Goal: Information Seeking & Learning: Check status

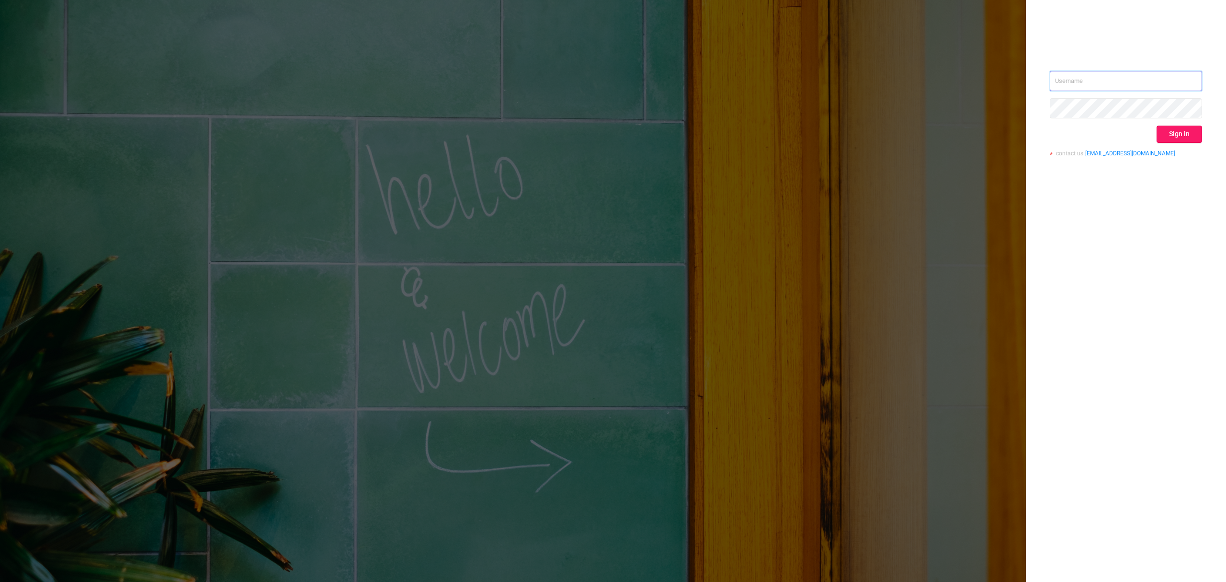
type input "[EMAIL_ADDRESS][DOMAIN_NAME]"
click at [1185, 138] on button "Sign in" at bounding box center [1180, 134] width 46 height 17
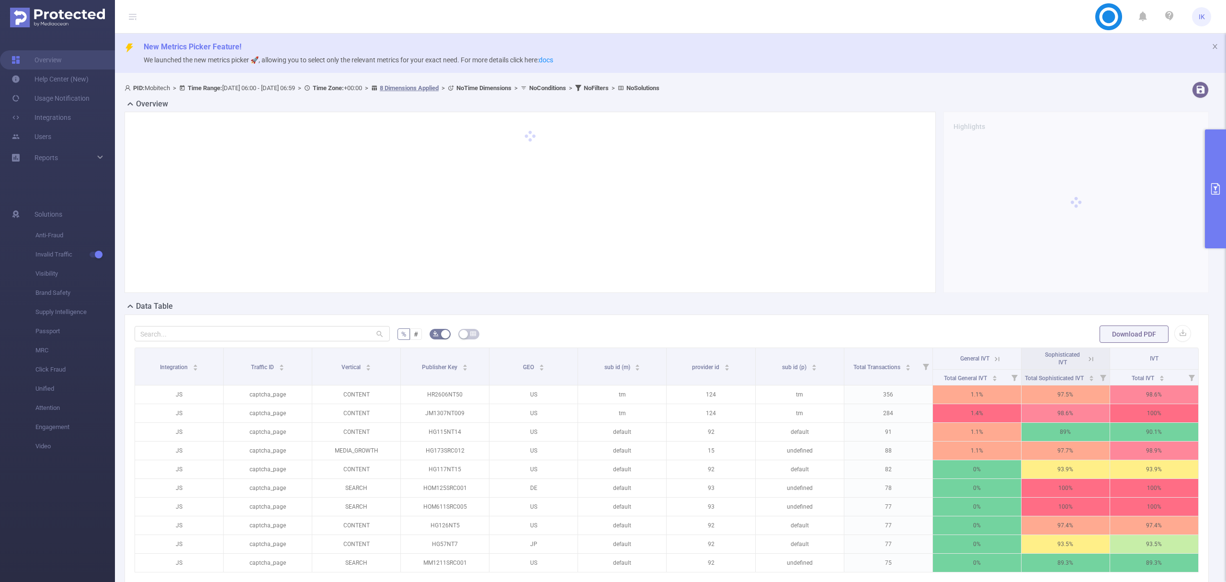
click at [1214, 196] on button "primary" at bounding box center [1215, 188] width 21 height 119
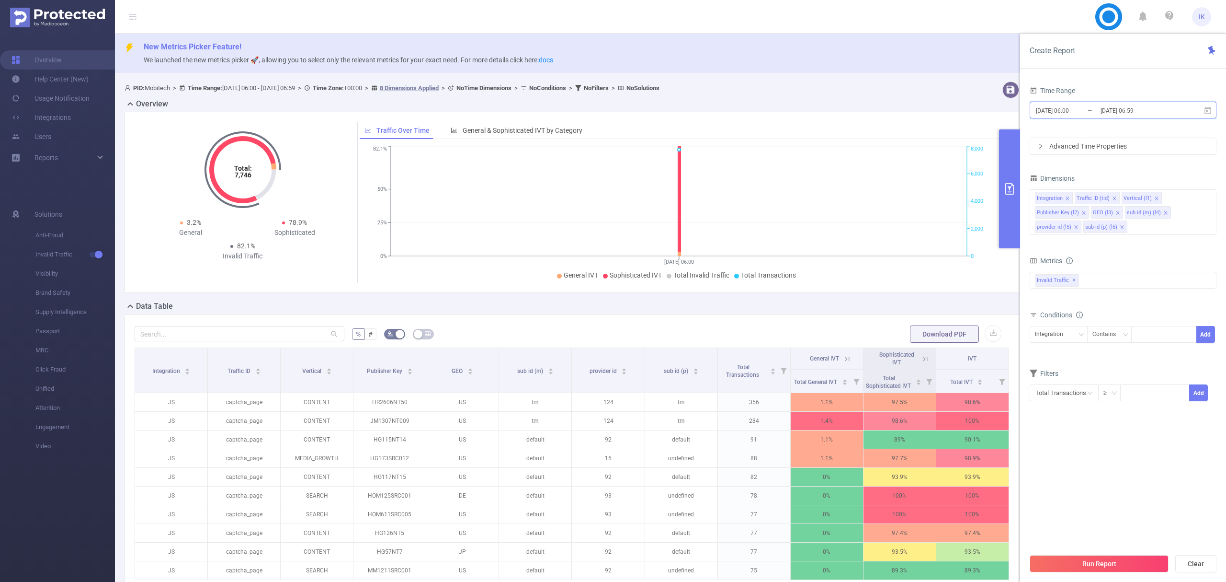
click at [1210, 114] on icon at bounding box center [1208, 110] width 9 height 9
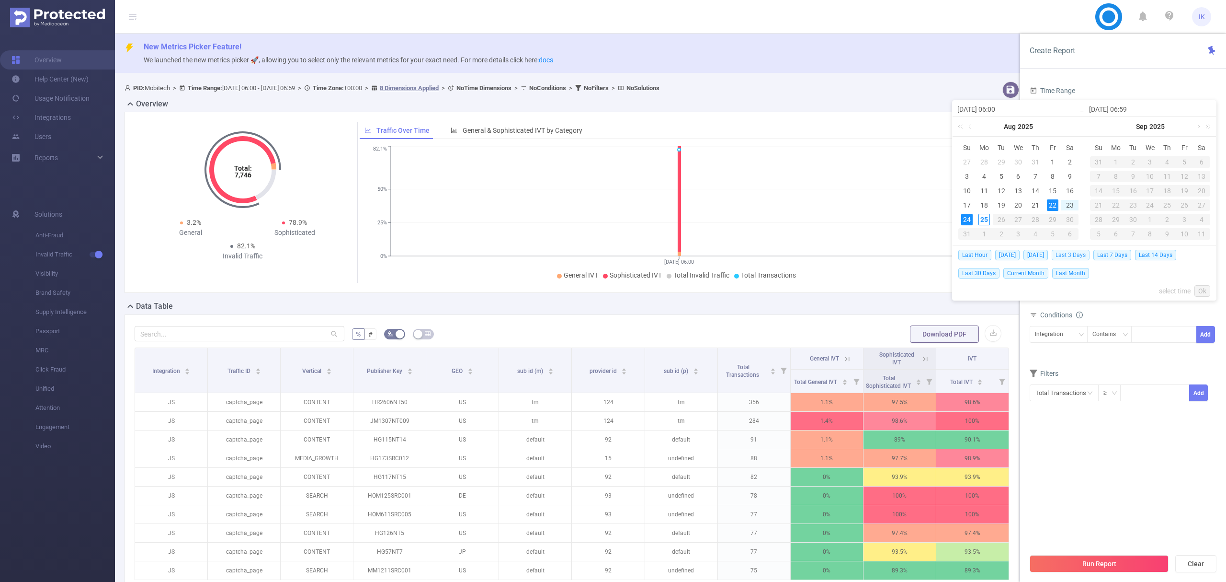
click at [1079, 255] on span "Last 3 Days" at bounding box center [1071, 255] width 38 height 11
type input "[DATE] 00:00"
type input "[DATE] 23:59"
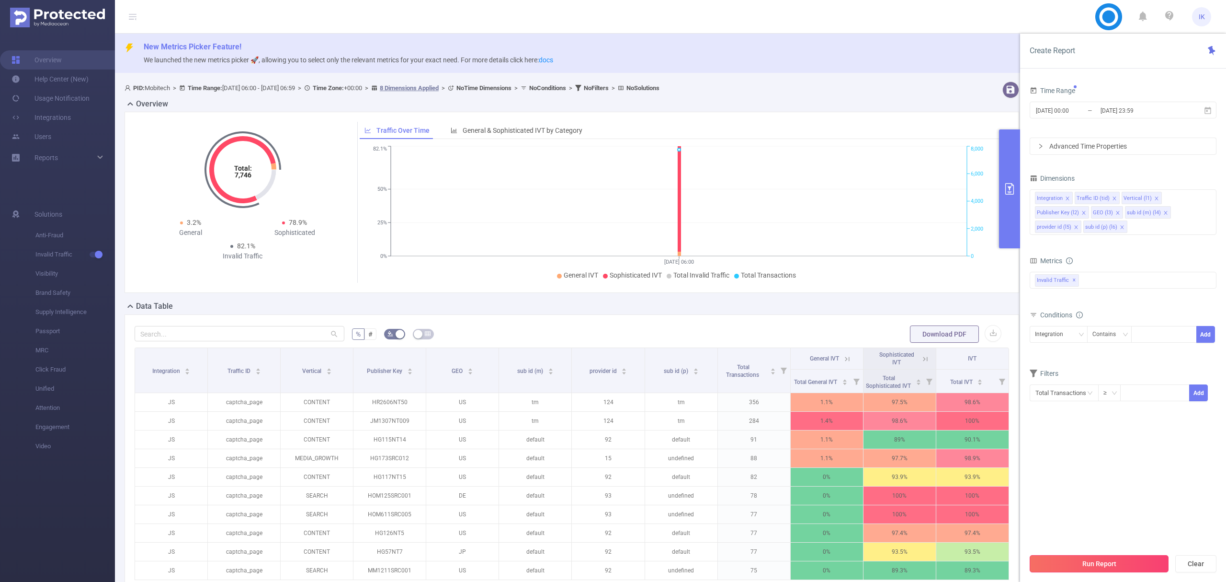
click at [1113, 561] on button "Run Report" at bounding box center [1099, 563] width 139 height 17
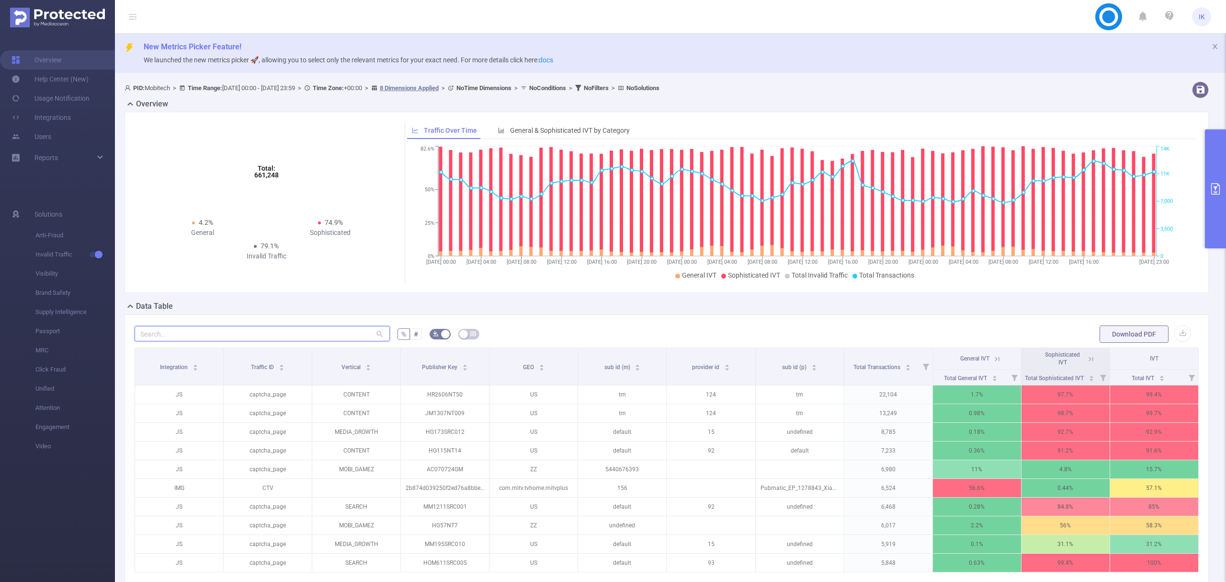
click at [229, 338] on input "text" at bounding box center [262, 333] width 255 height 15
paste input "hr2606nt50"
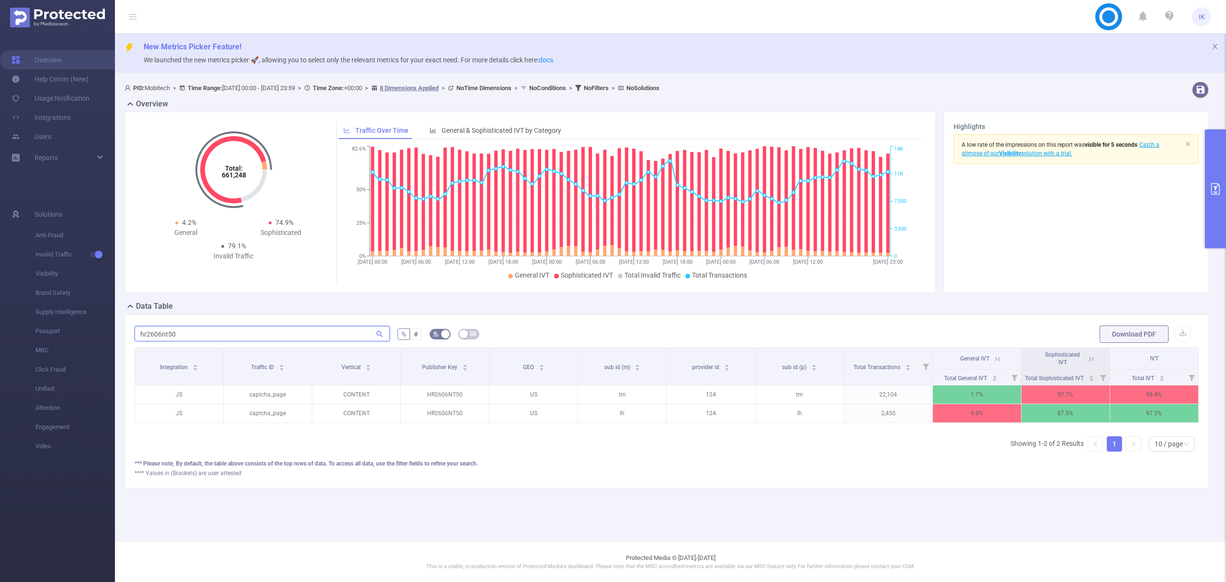
scroll to position [0, 2]
type input "hr2606nt50"
click at [989, 357] on icon at bounding box center [993, 359] width 11 height 10
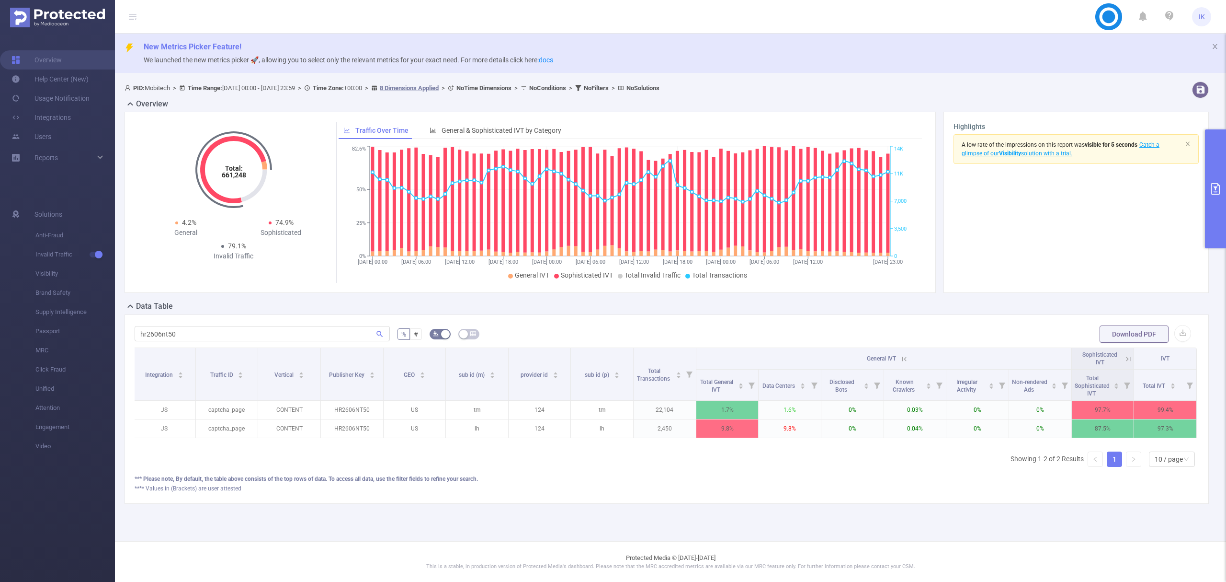
click at [1156, 356] on th "IVT" at bounding box center [1165, 359] width 63 height 22
click at [1127, 360] on icon at bounding box center [1128, 358] width 4 height 4
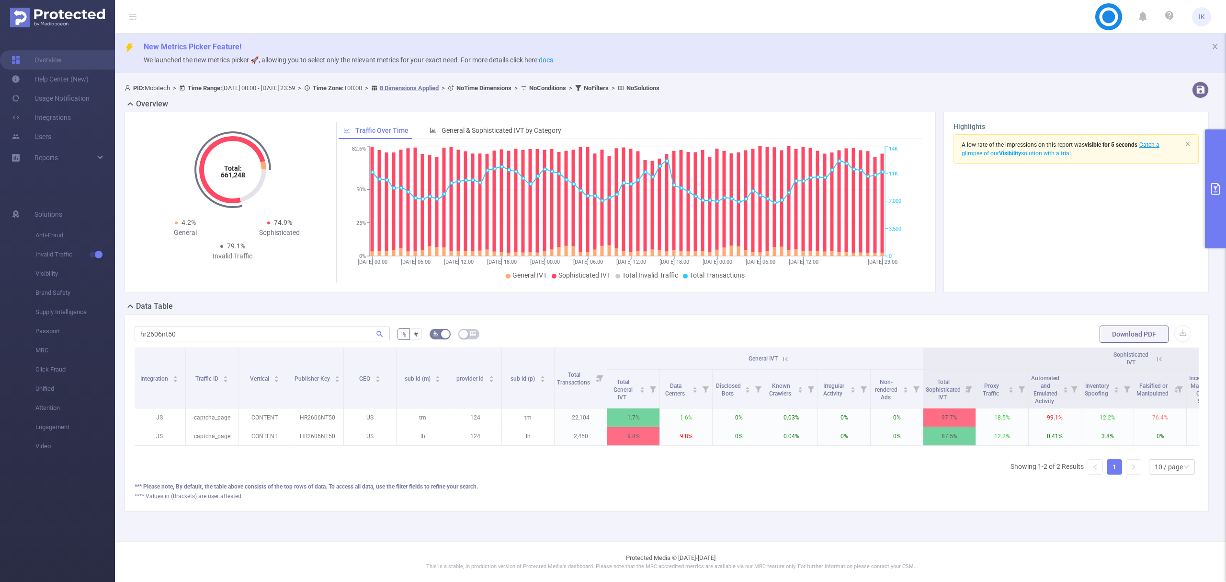
click at [1157, 361] on icon at bounding box center [1160, 359] width 9 height 9
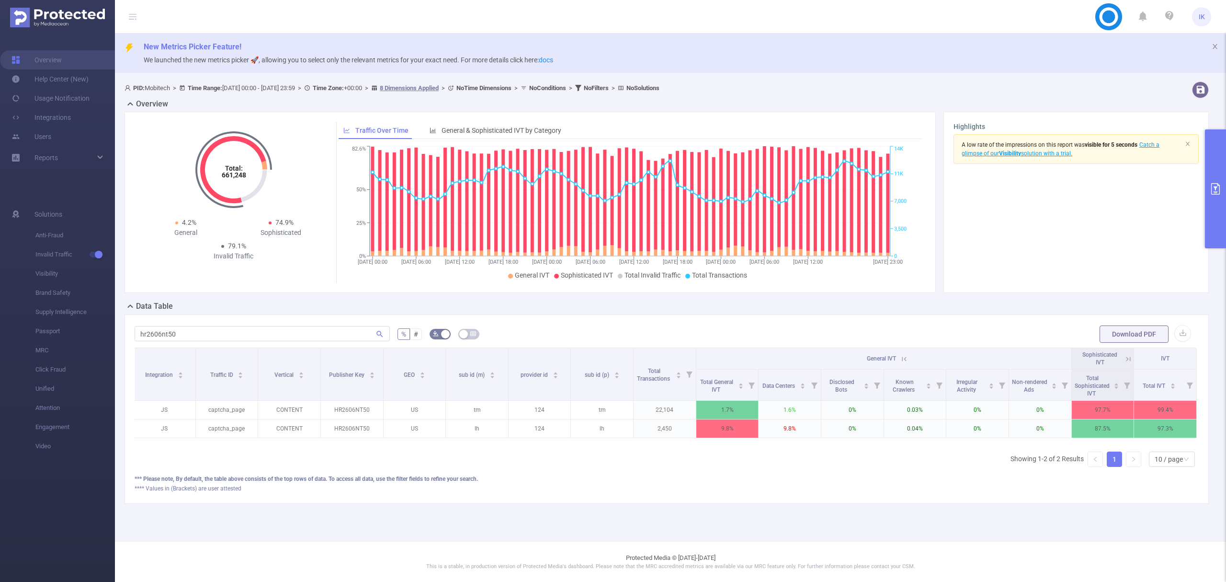
click at [901, 355] on icon at bounding box center [902, 359] width 11 height 10
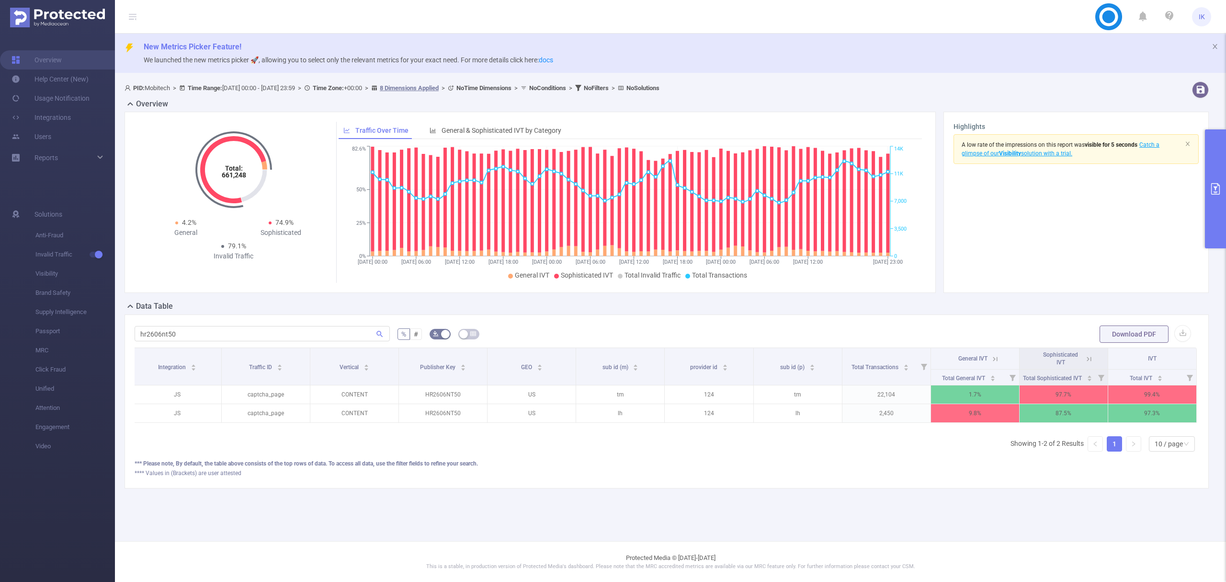
click at [1224, 198] on button "primary" at bounding box center [1215, 188] width 21 height 119
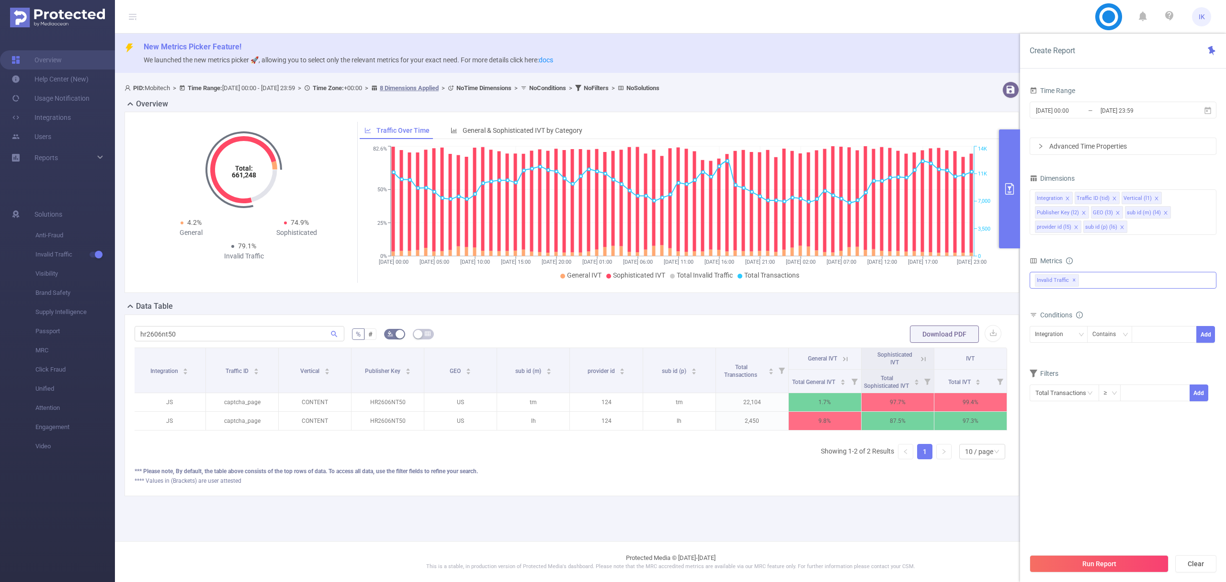
click at [1106, 281] on div "Invalid Traffic ✕" at bounding box center [1123, 280] width 187 height 17
click at [1121, 263] on div "Metrics" at bounding box center [1123, 262] width 187 height 16
click at [1111, 278] on div "Invalid Traffic ✕ Anti-Fraud Invalid Traffic" at bounding box center [1123, 280] width 187 height 17
click at [1047, 284] on span at bounding box center [1046, 284] width 8 height 8
click at [1126, 564] on button "Run Report" at bounding box center [1099, 563] width 139 height 17
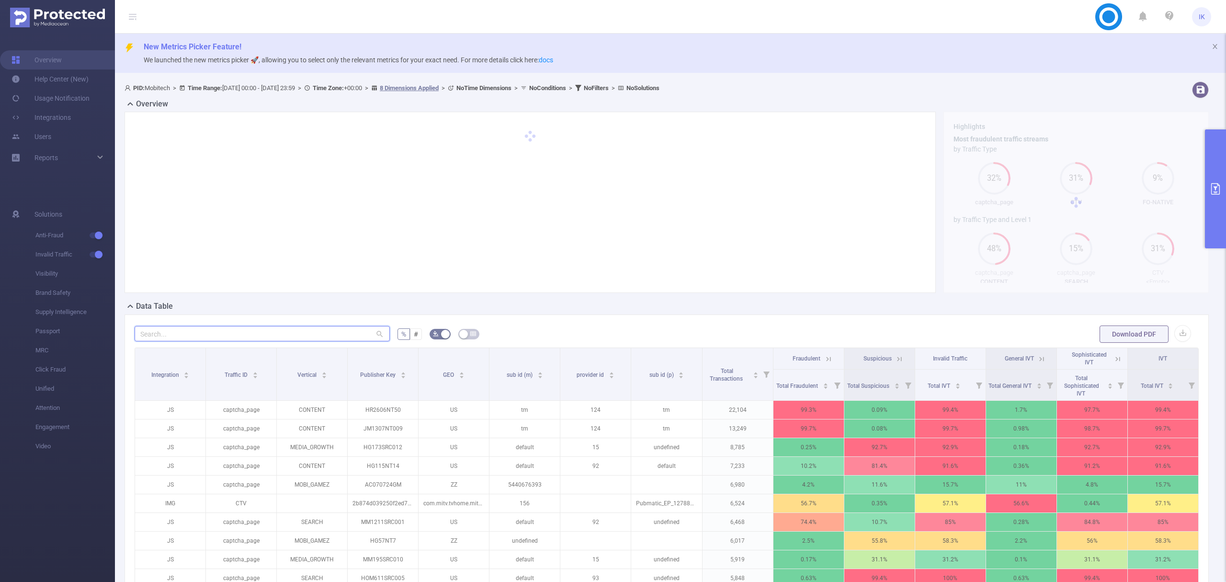
click at [331, 334] on input "text" at bounding box center [262, 333] width 255 height 15
paste input "hr2606nt50"
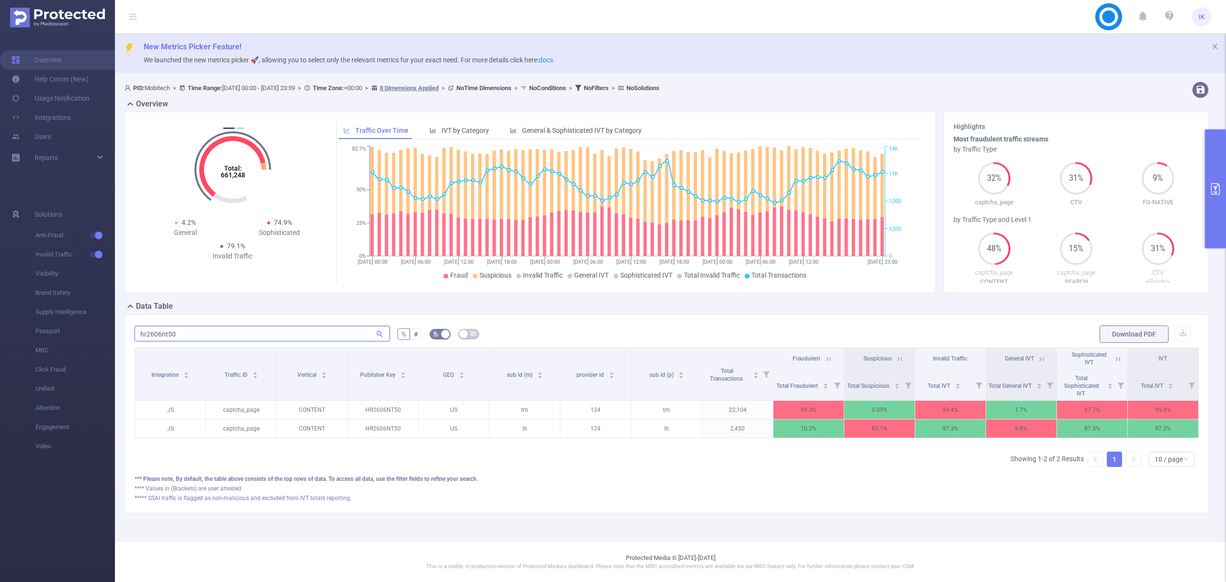
type input "hr2606nt50"
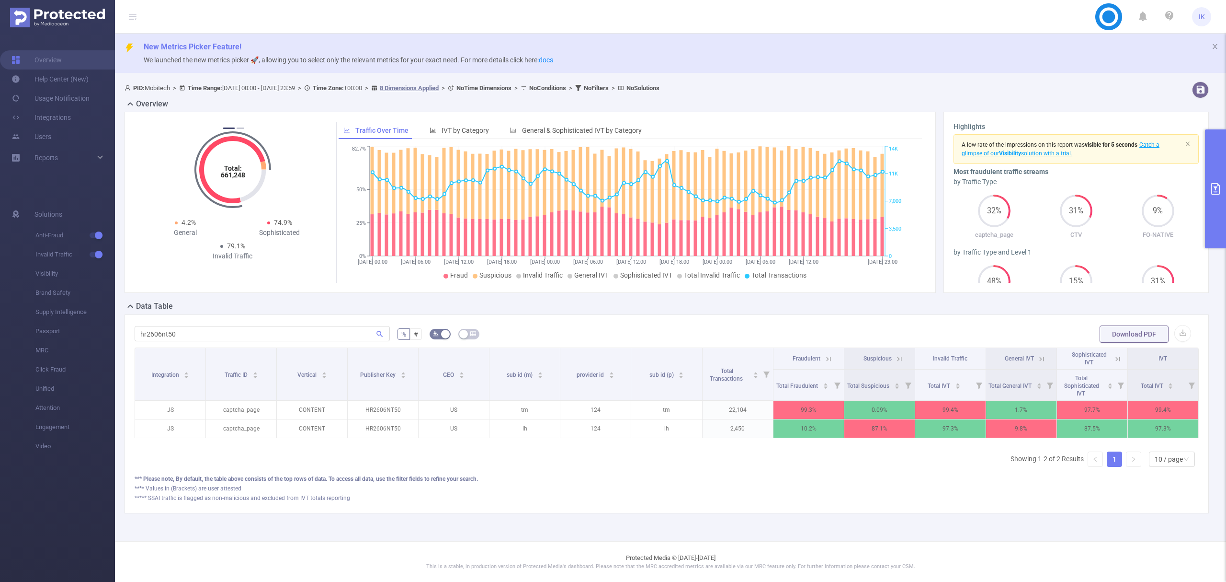
click at [824, 358] on icon at bounding box center [828, 359] width 9 height 9
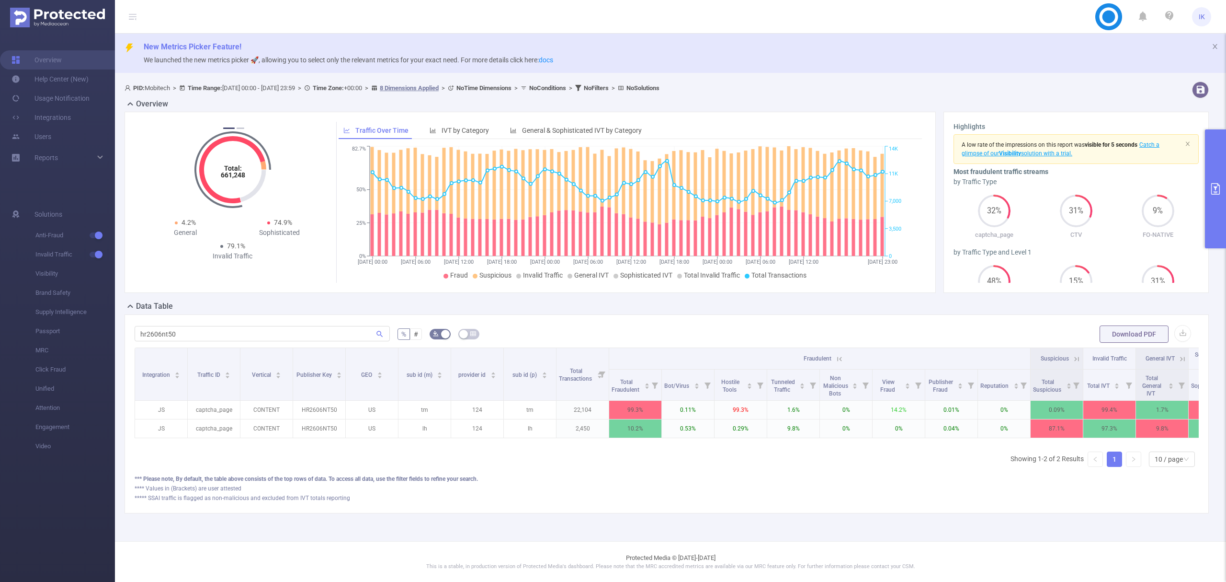
click at [517, 465] on div "Integration Traffic ID Vertical Publisher Key GEO sub id (m) provider id sub id…" at bounding box center [667, 410] width 1064 height 127
click at [1221, 184] on icon "primary" at bounding box center [1215, 188] width 11 height 11
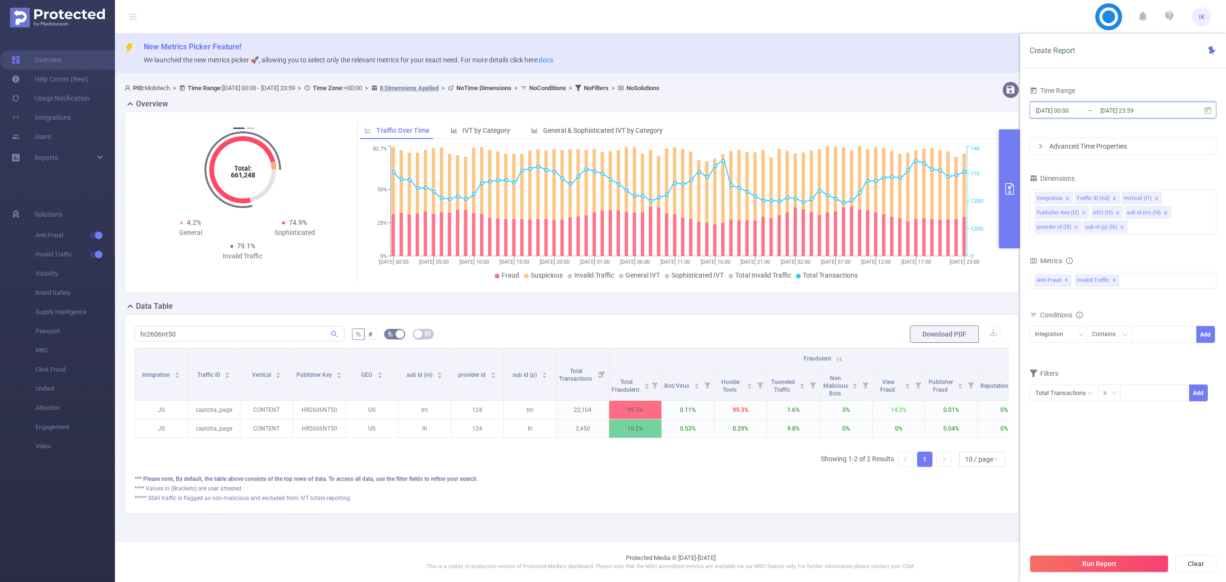
click at [1208, 107] on icon at bounding box center [1208, 110] width 9 height 9
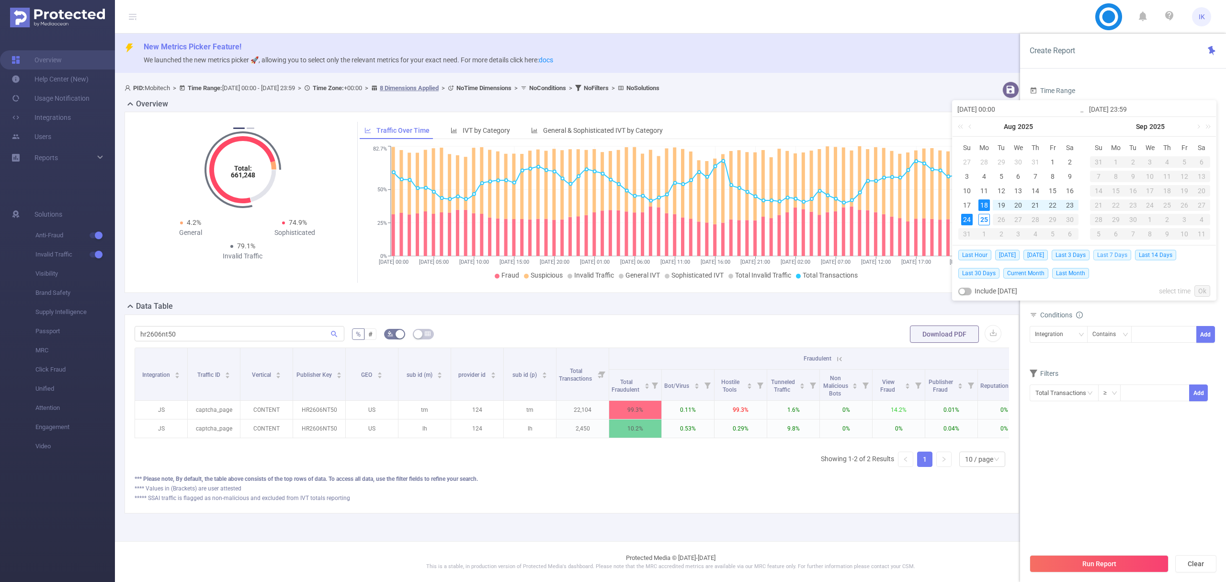
click at [1126, 253] on span "Last 7 Days" at bounding box center [1113, 255] width 38 height 11
type input "[DATE] 00:00"
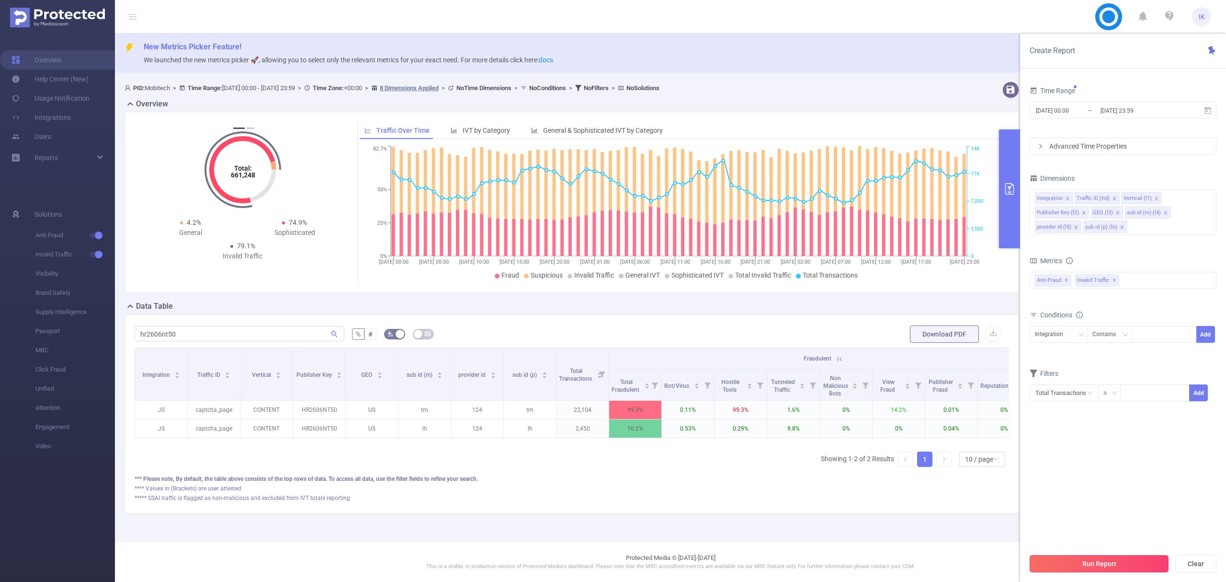
click at [1110, 556] on button "Run Report" at bounding box center [1099, 563] width 139 height 17
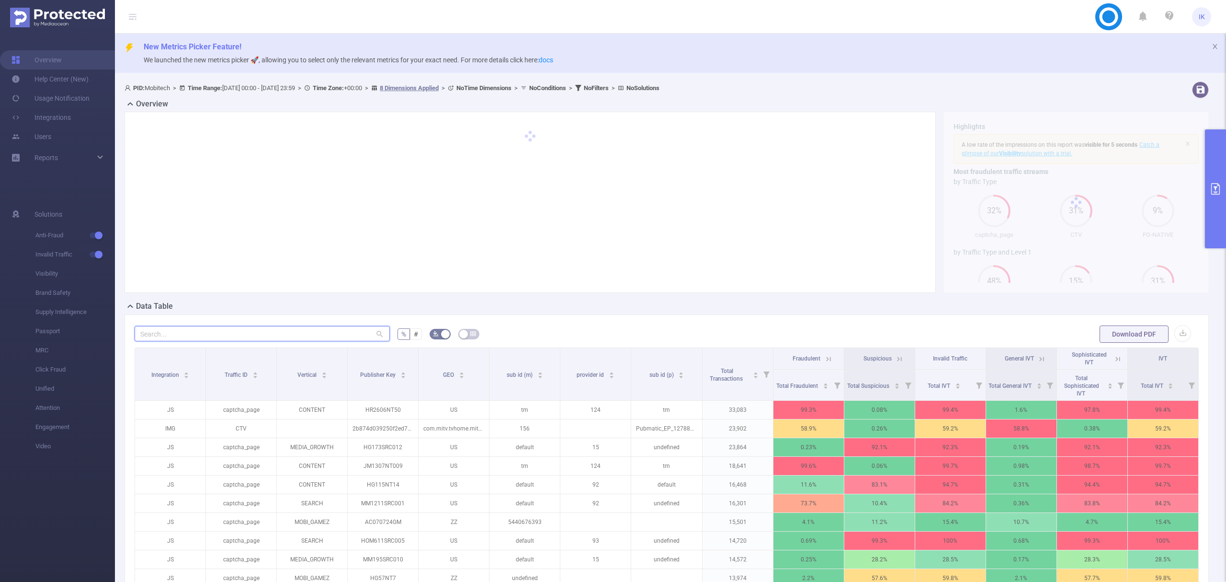
click at [328, 334] on input "text" at bounding box center [262, 333] width 255 height 15
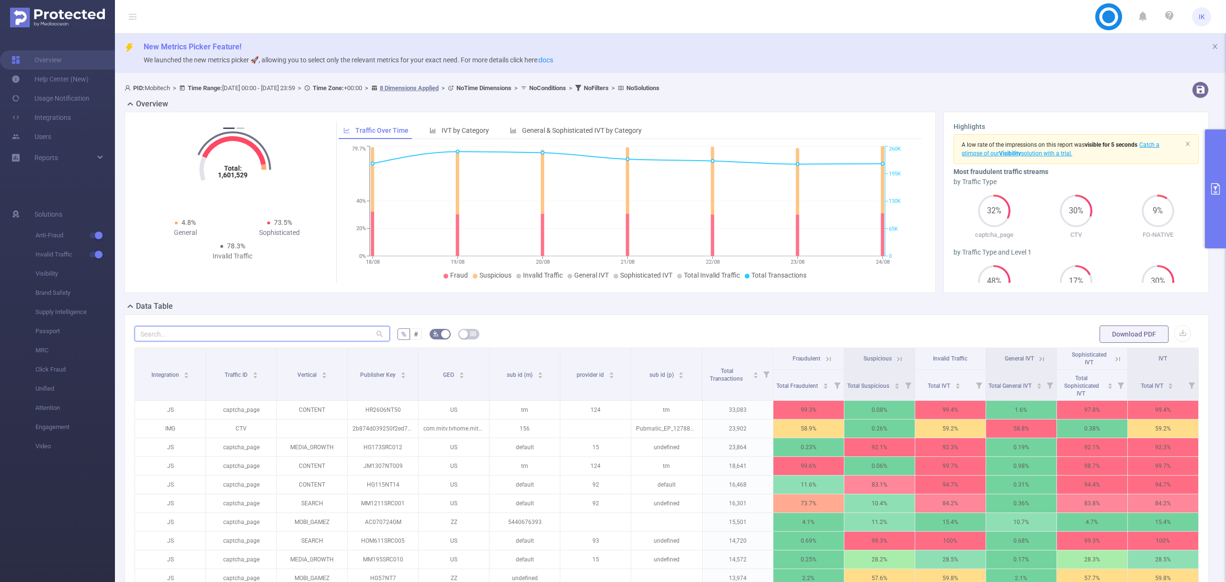
click at [328, 334] on input "text" at bounding box center [262, 333] width 255 height 15
paste input "hr2606nt50"
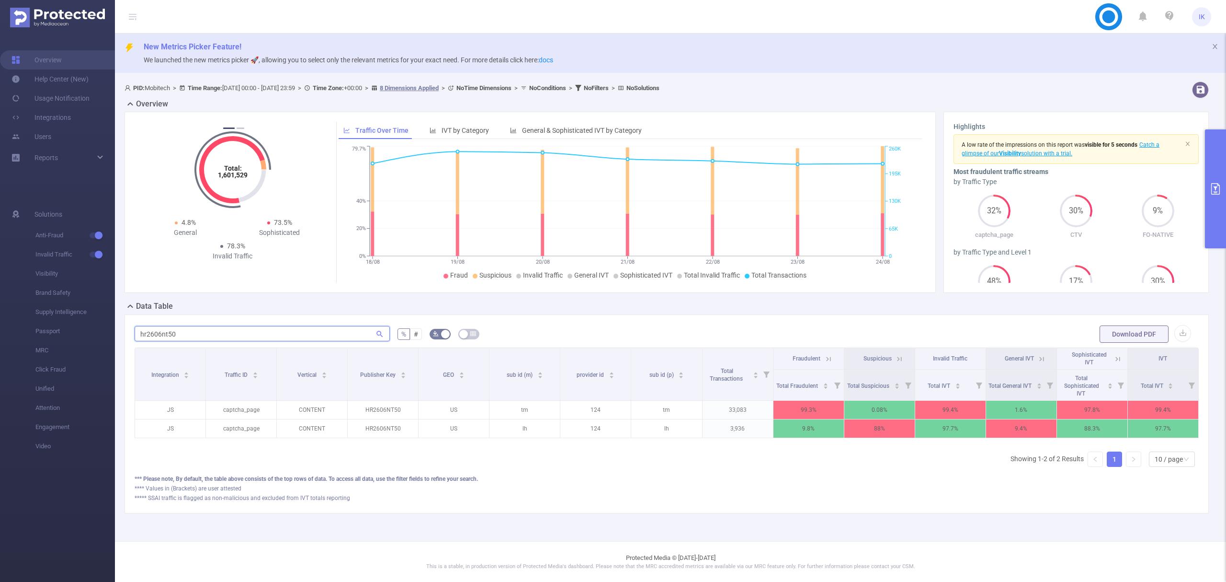
type input "hr2606nt50"
click at [826, 359] on icon at bounding box center [828, 358] width 4 height 4
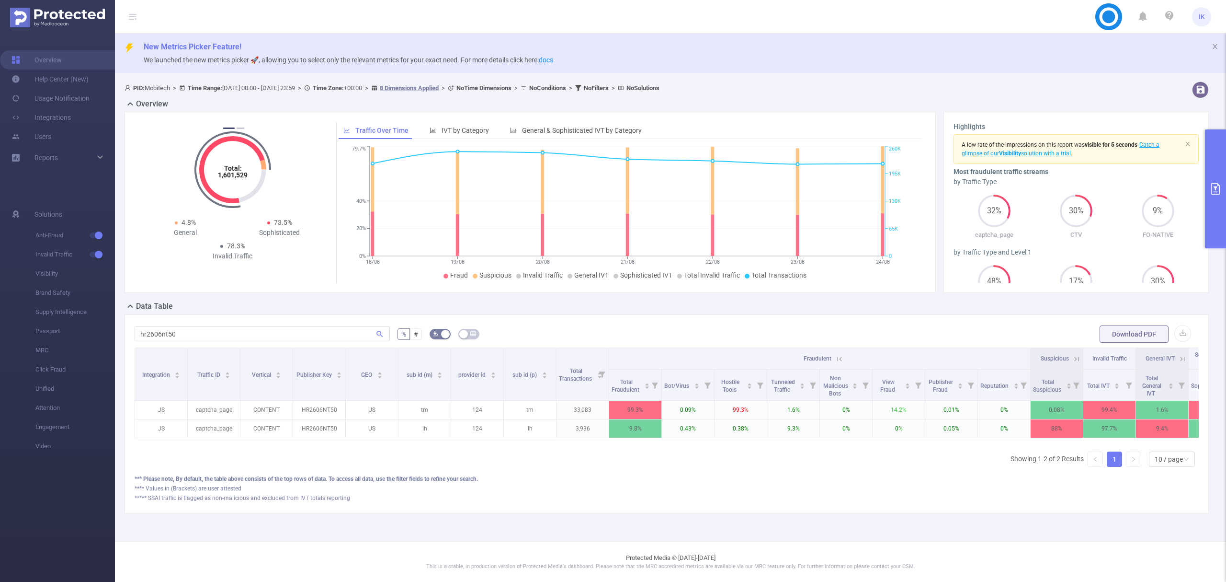
click at [1212, 195] on button "primary" at bounding box center [1215, 188] width 21 height 119
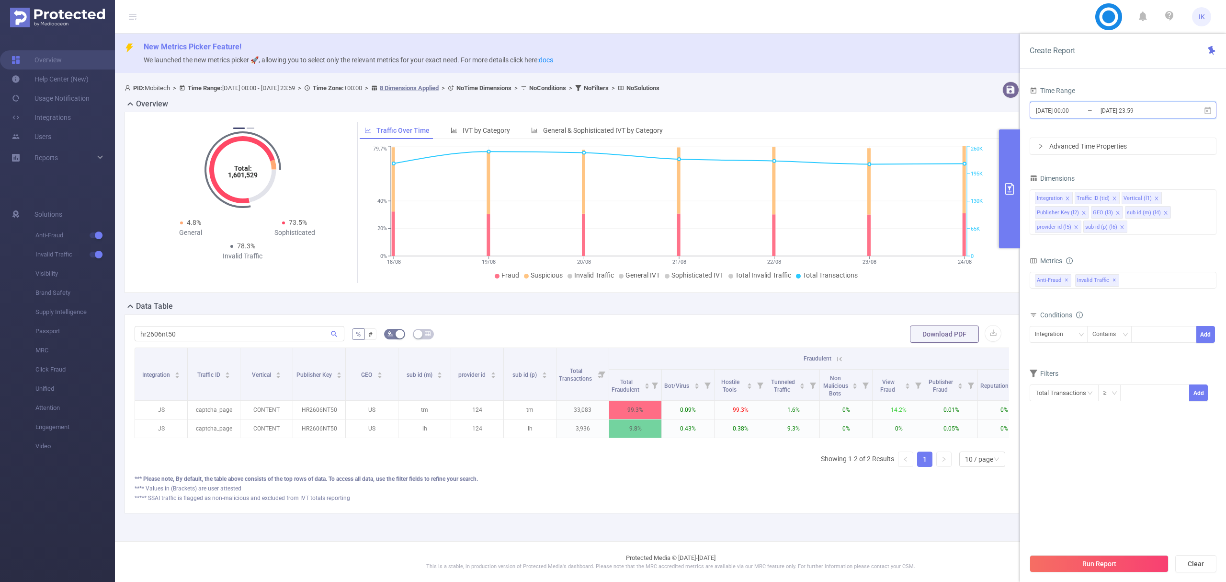
click at [1205, 114] on icon at bounding box center [1208, 109] width 7 height 7
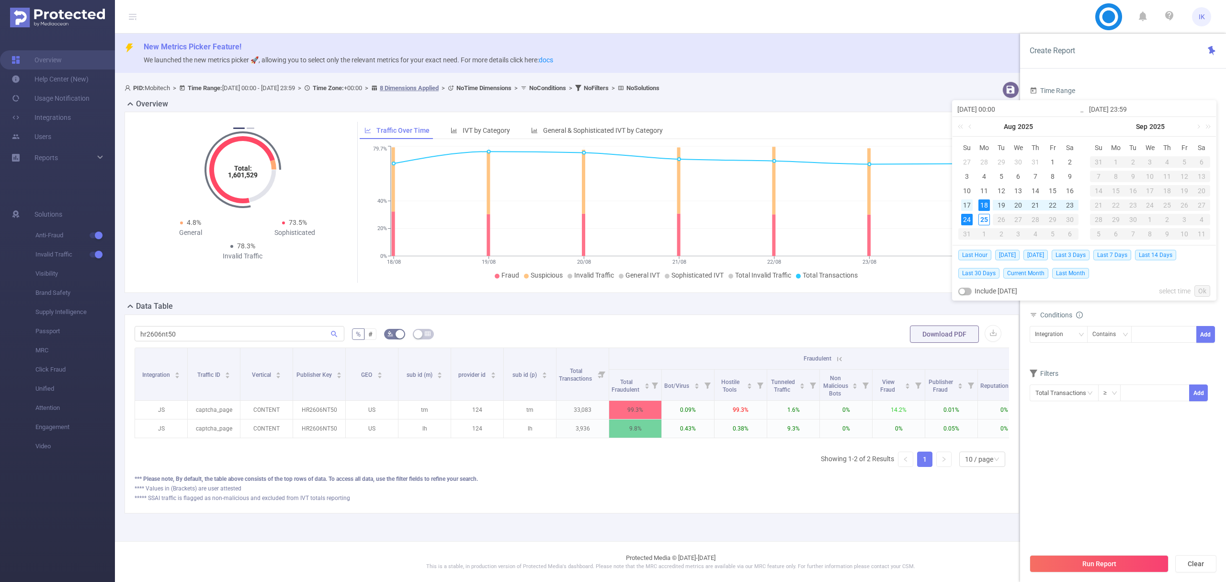
click at [969, 201] on div "17" at bounding box center [966, 204] width 11 height 11
click at [1032, 204] on div "21" at bounding box center [1035, 204] width 11 height 11
type input "[DATE] 00:00"
type input "[DATE] 23:59"
type input "[DATE] 00:00"
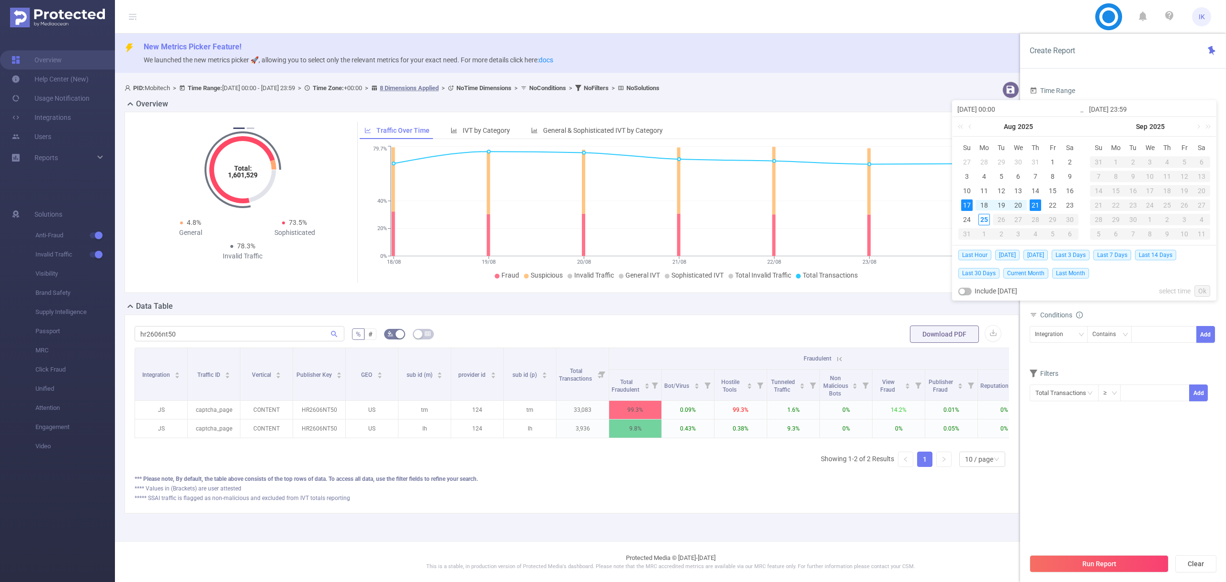
type input "[DATE] 23:59"
click at [1098, 554] on div "Run Report Clear" at bounding box center [1123, 563] width 206 height 36
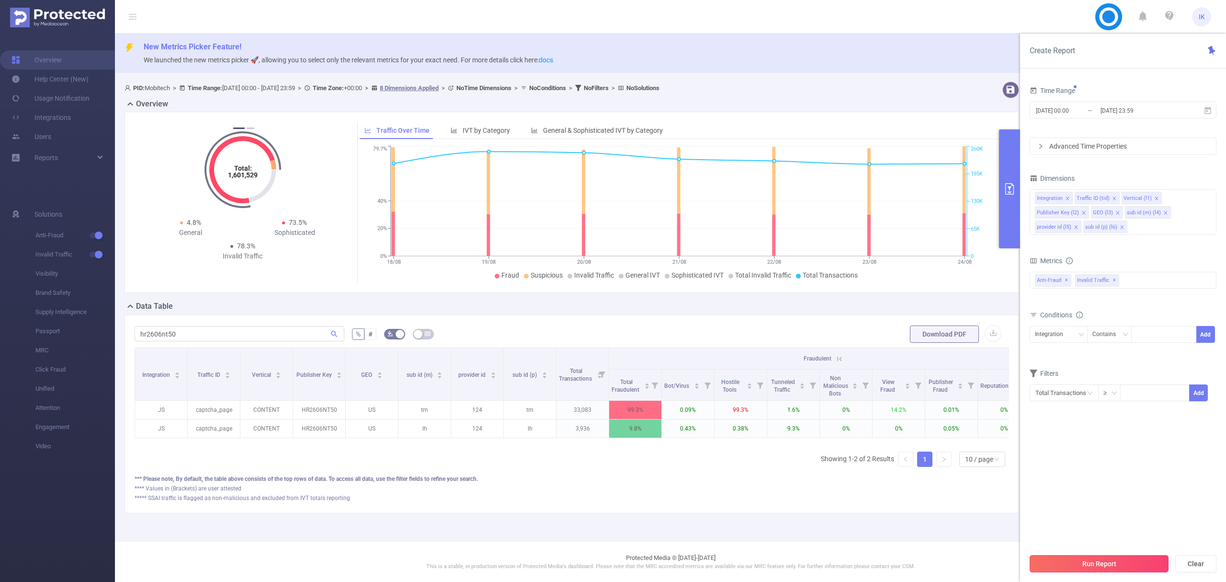
click at [1098, 563] on button "Run Report" at bounding box center [1099, 563] width 139 height 17
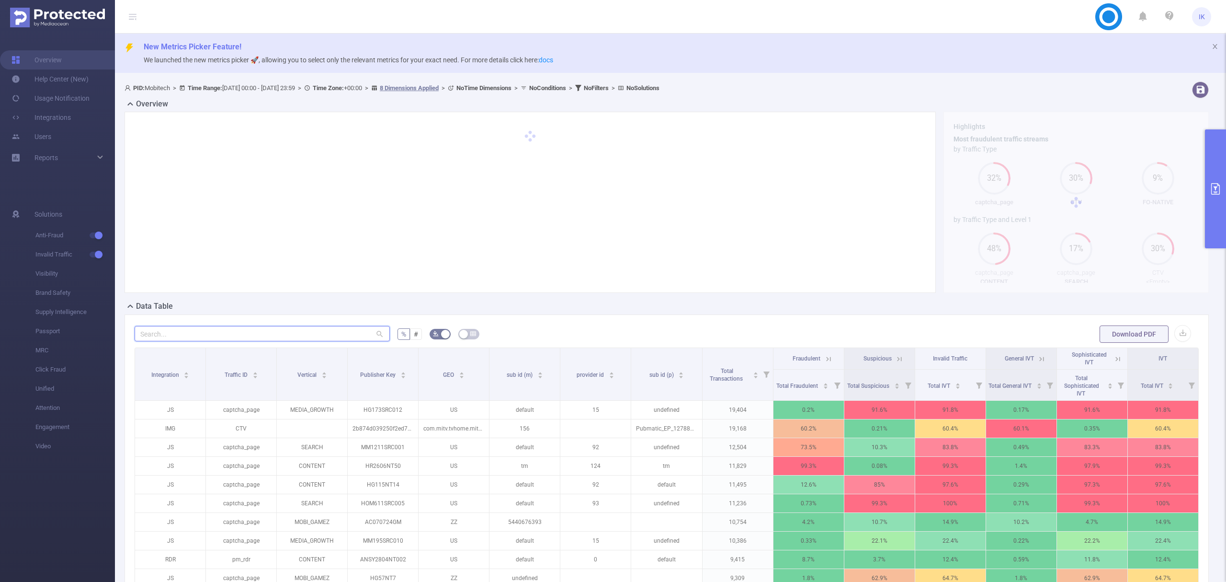
click at [210, 337] on input "text" at bounding box center [262, 333] width 255 height 15
paste input "hr2606nt50"
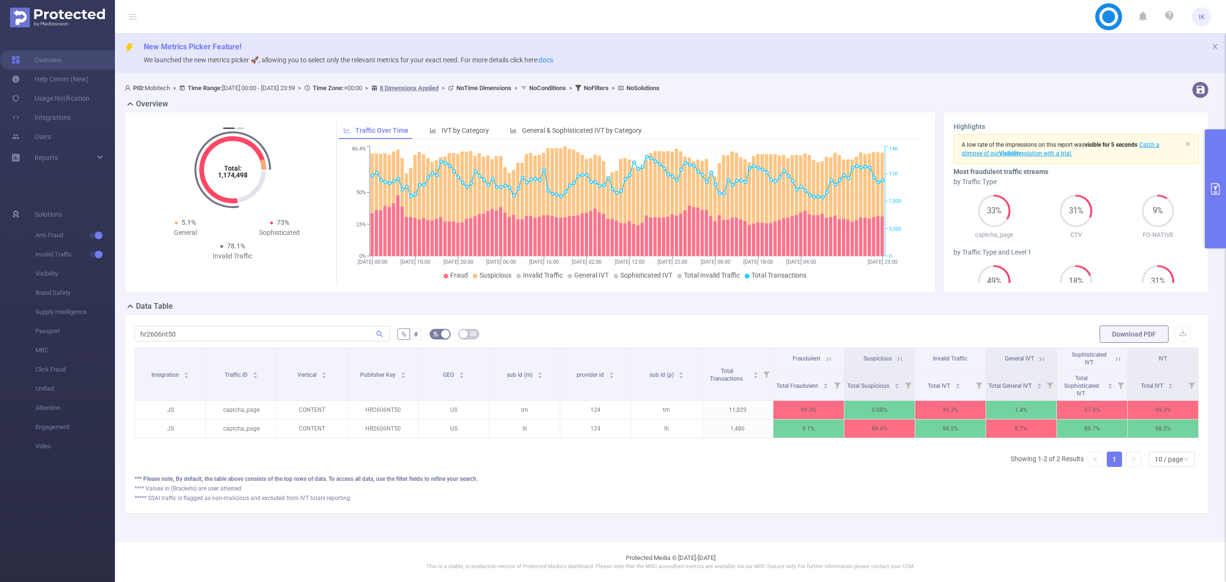
click at [824, 356] on icon at bounding box center [828, 359] width 9 height 9
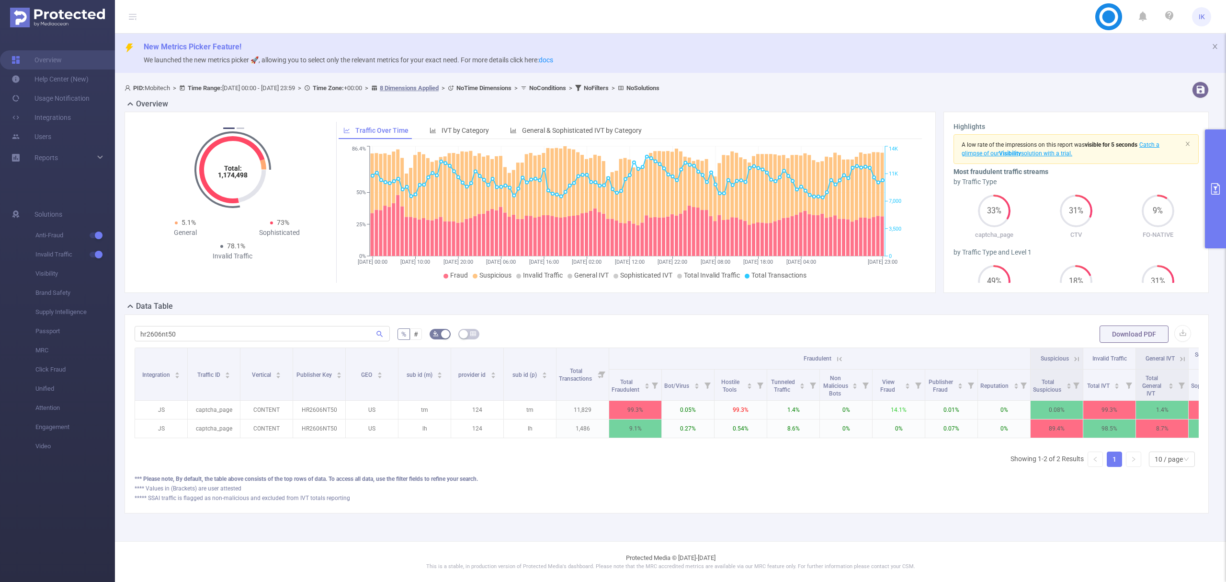
click at [1074, 359] on icon at bounding box center [1077, 359] width 9 height 9
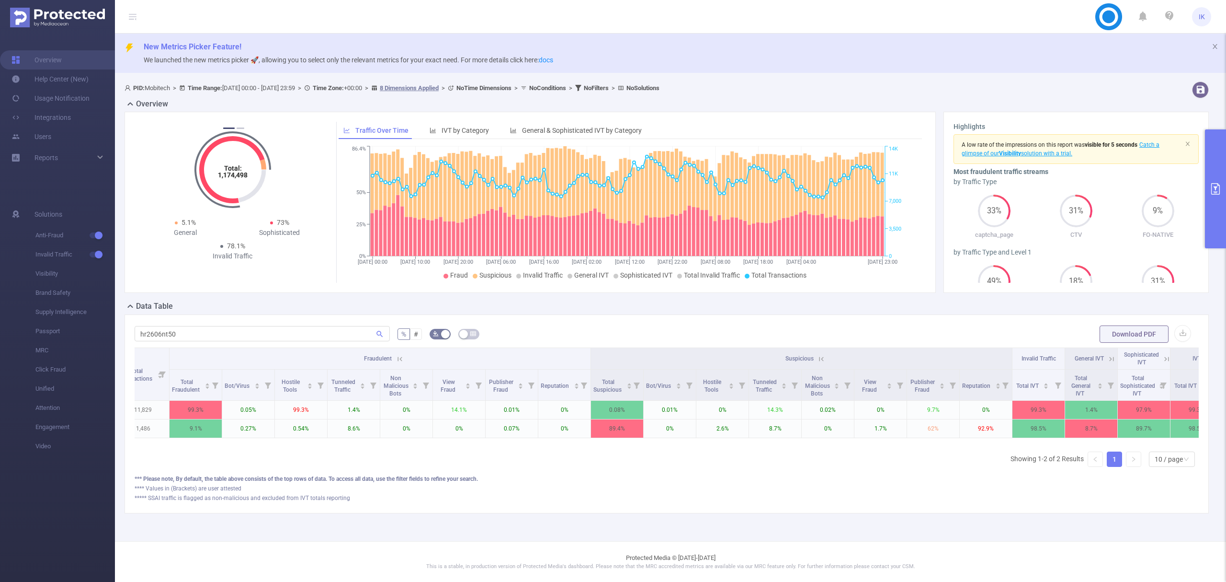
scroll to position [0, 455]
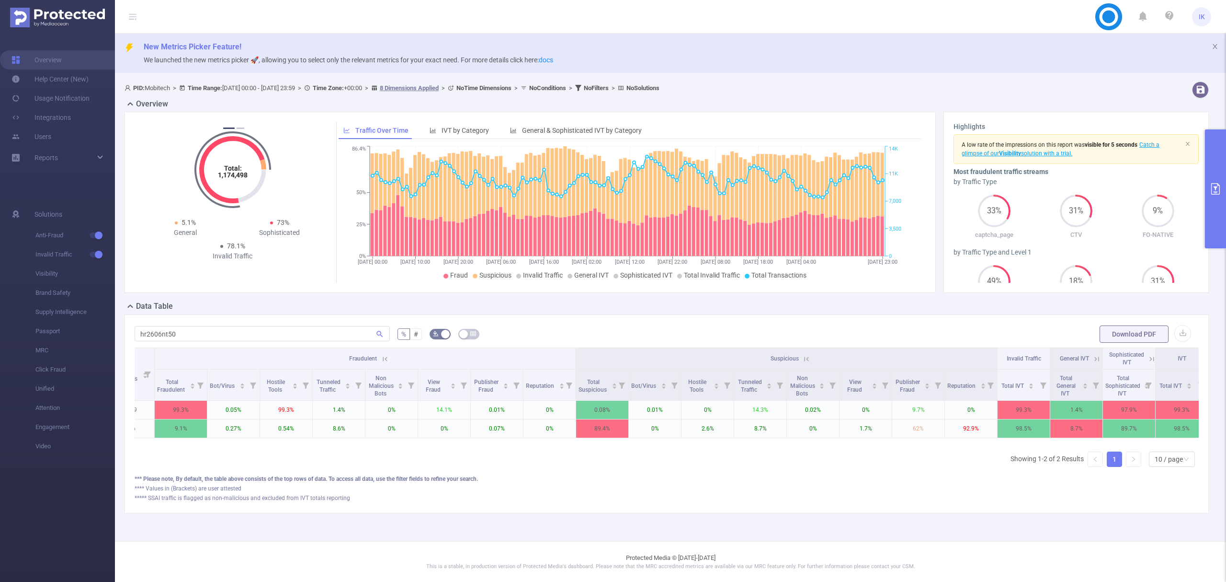
drag, startPoint x: 349, startPoint y: 356, endPoint x: 376, endPoint y: 355, distance: 26.9
click at [376, 355] on span "Fraudulent" at bounding box center [366, 357] width 34 height 9
click at [361, 357] on span "Fraudulent" at bounding box center [363, 358] width 28 height 7
copy span "Fraudulent"
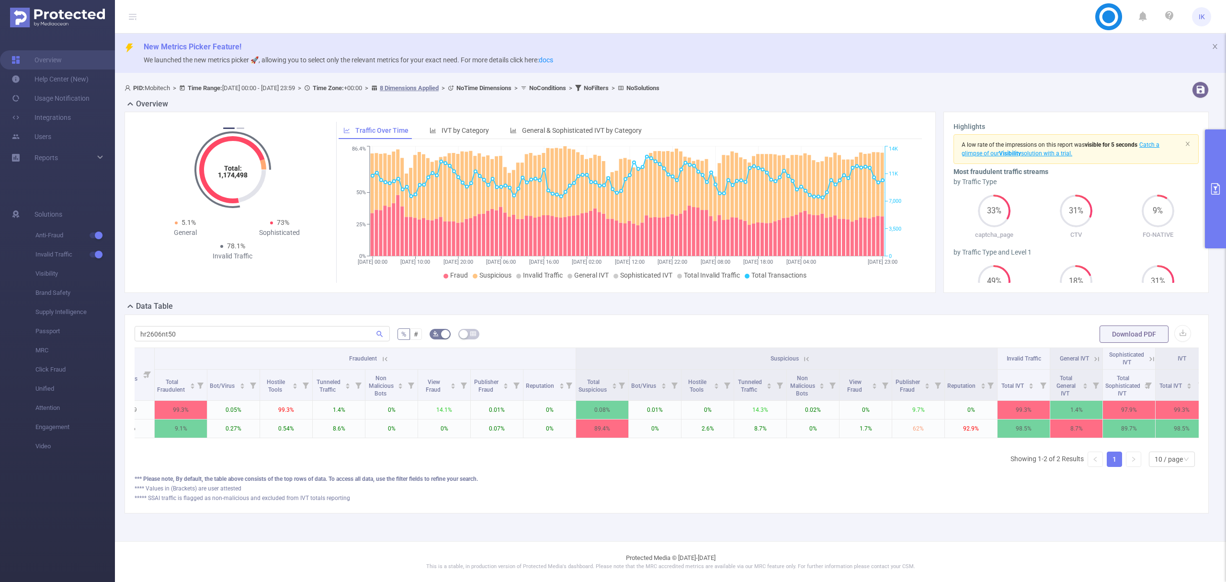
click at [154, 322] on div "hr2606nt50 % # Download PDF Integration Traffic ID Vertical Publisher Key GEO s…" at bounding box center [667, 413] width 1085 height 199
click at [167, 336] on input "hr2606nt50" at bounding box center [262, 333] width 255 height 15
paste input "jm1307nt009"
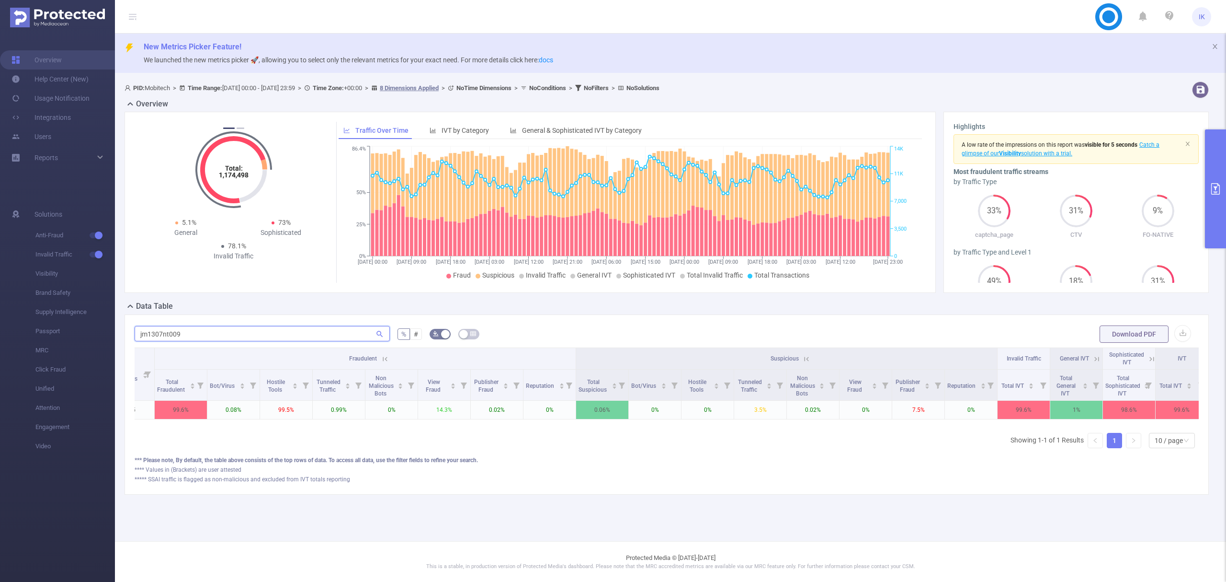
type input "jm1307nt009"
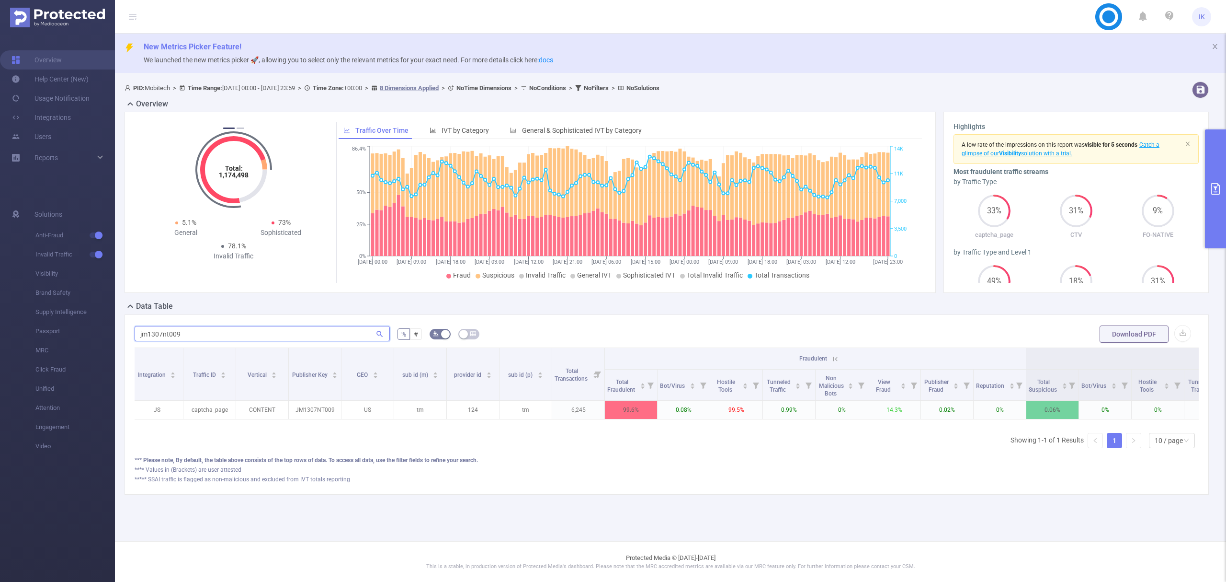
scroll to position [0, 0]
click at [1211, 190] on icon "primary" at bounding box center [1215, 188] width 11 height 11
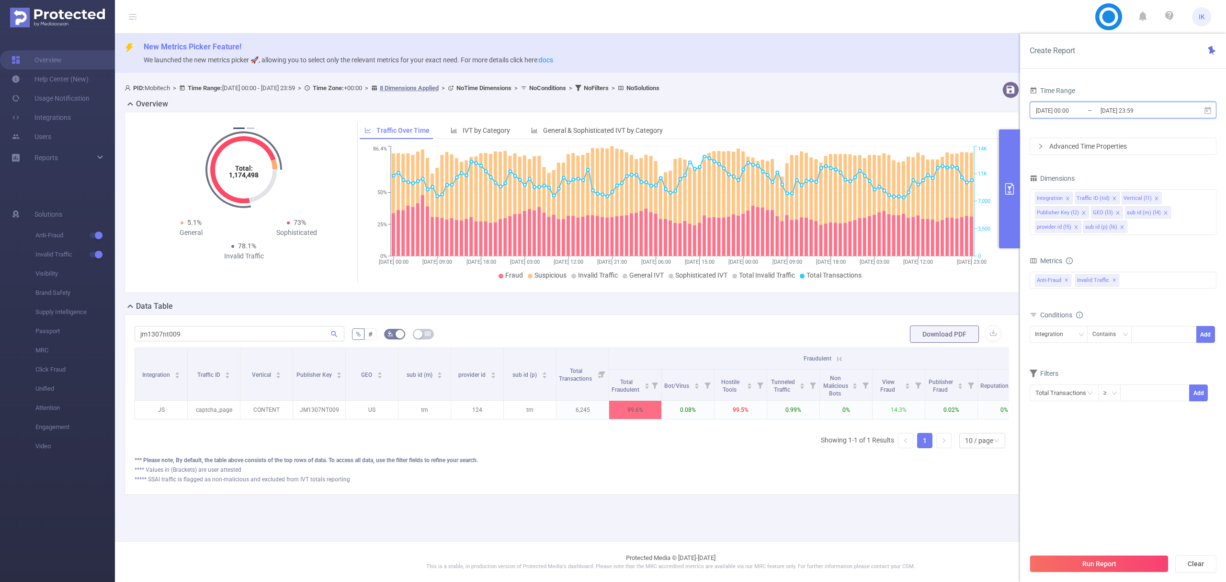
click at [1208, 111] on icon at bounding box center [1208, 109] width 7 height 7
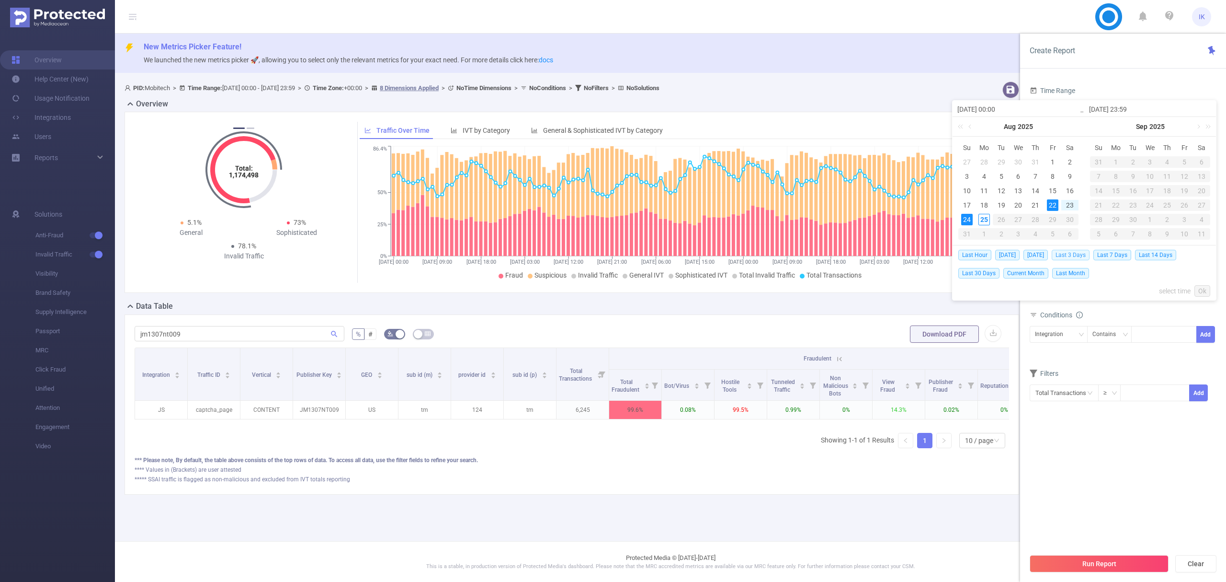
click at [1079, 254] on span "Last 3 Days" at bounding box center [1071, 255] width 38 height 11
type input "[DATE] 00:00"
type input "[DATE] 23:59"
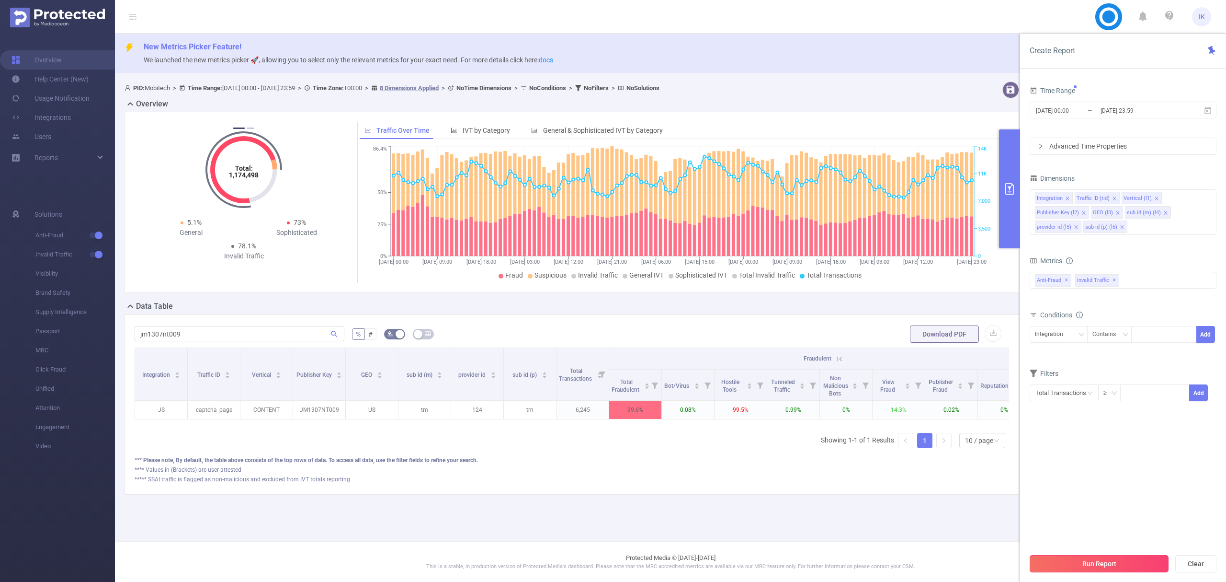
click at [1104, 557] on button "Run Report" at bounding box center [1099, 563] width 139 height 17
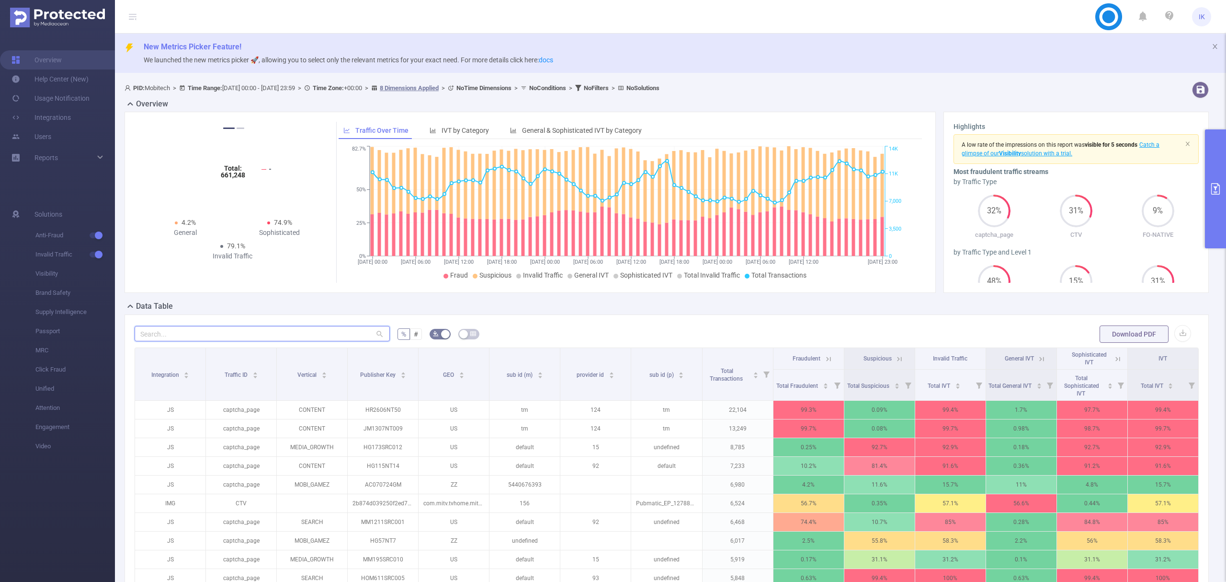
click at [223, 337] on input "text" at bounding box center [262, 333] width 255 height 15
paste input "jm1307nt009"
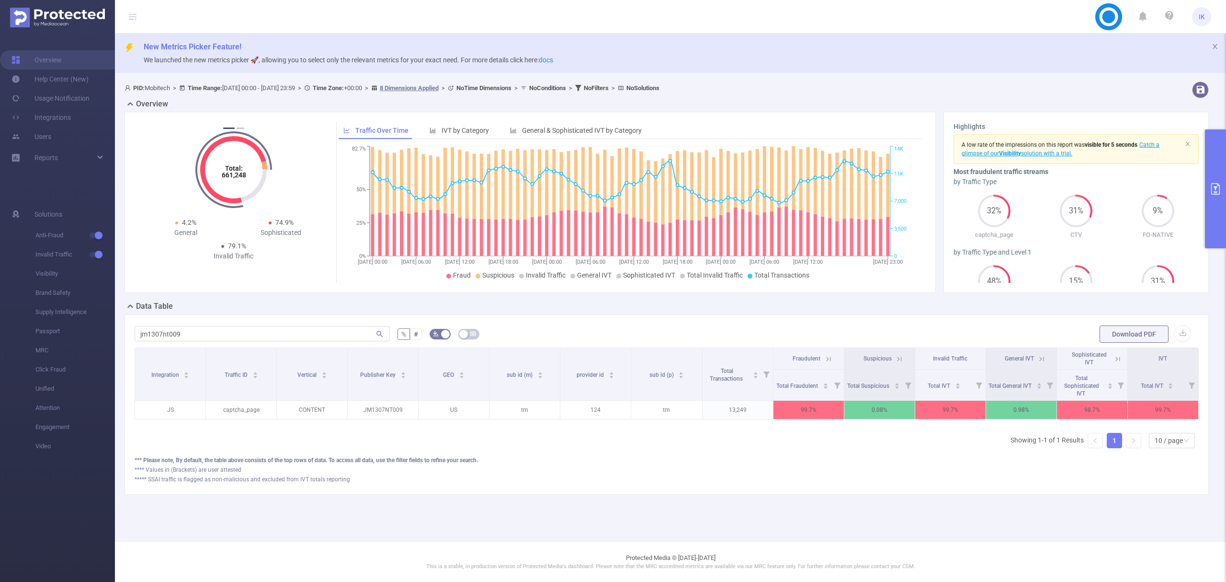
click at [828, 358] on icon at bounding box center [828, 359] width 9 height 9
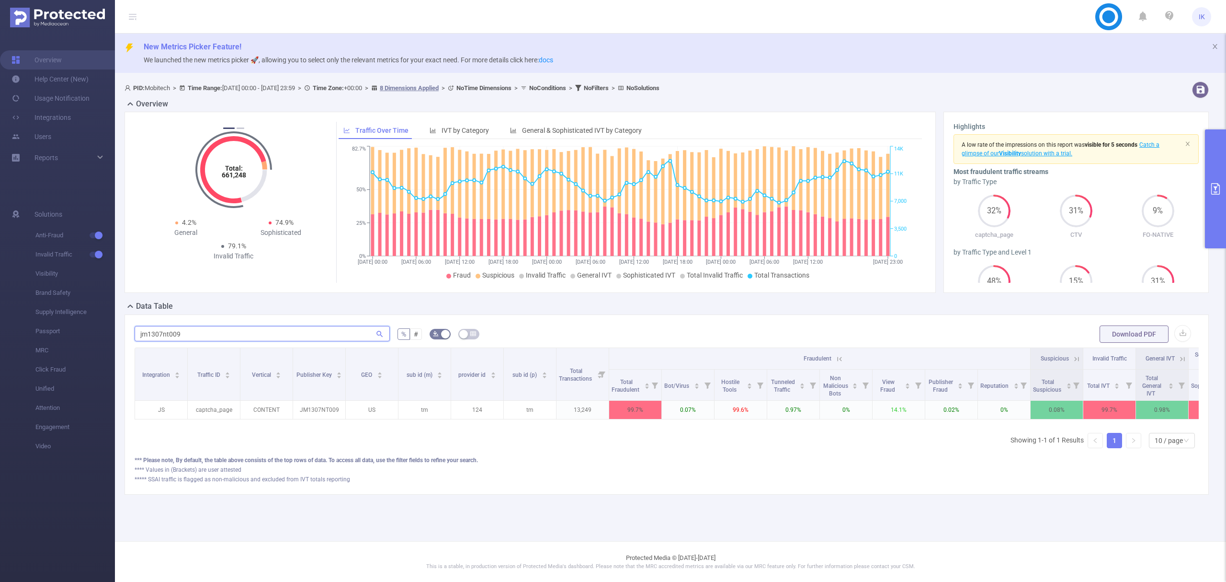
click at [173, 327] on input "jm1307nt009" at bounding box center [262, 333] width 255 height 15
paste input "hr2606nt50"
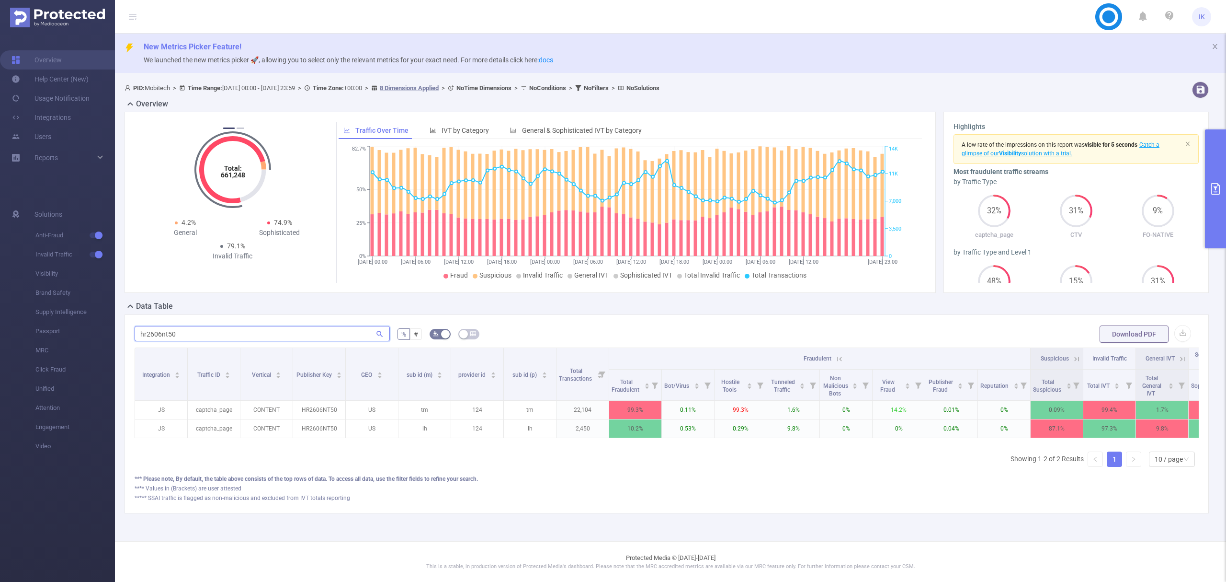
type input "hr2606nt50"
click at [1037, 19] on header "IK" at bounding box center [613, 17] width 1226 height 34
click at [1213, 190] on icon "primary" at bounding box center [1215, 188] width 11 height 11
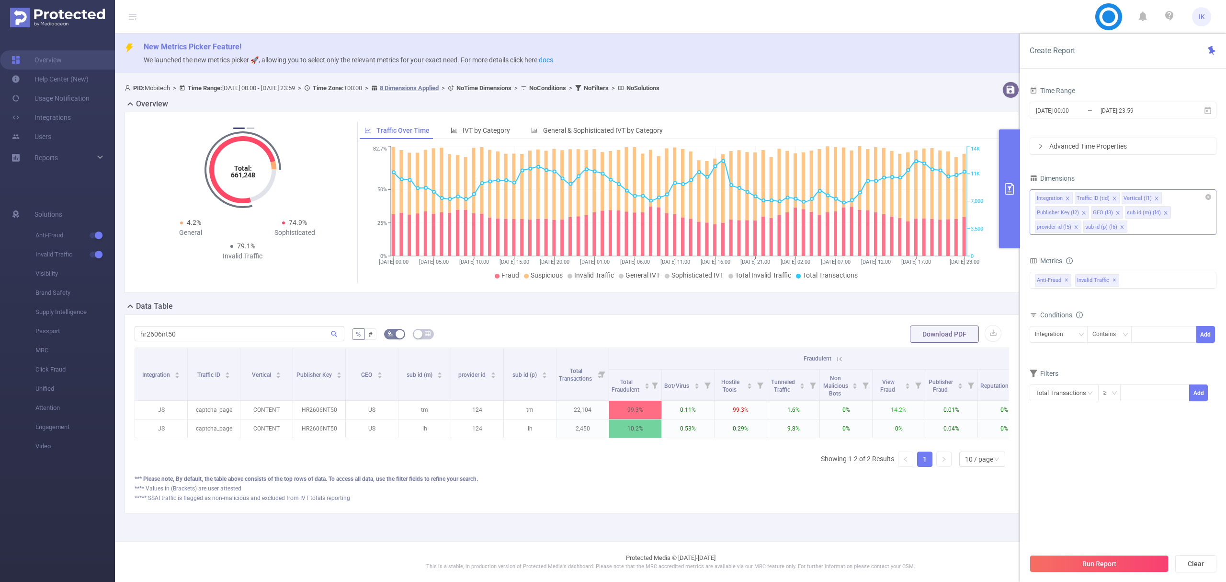
click at [1076, 227] on icon "icon: close" at bounding box center [1076, 226] width 3 height 3
click at [1129, 570] on button "Run Report" at bounding box center [1099, 563] width 139 height 17
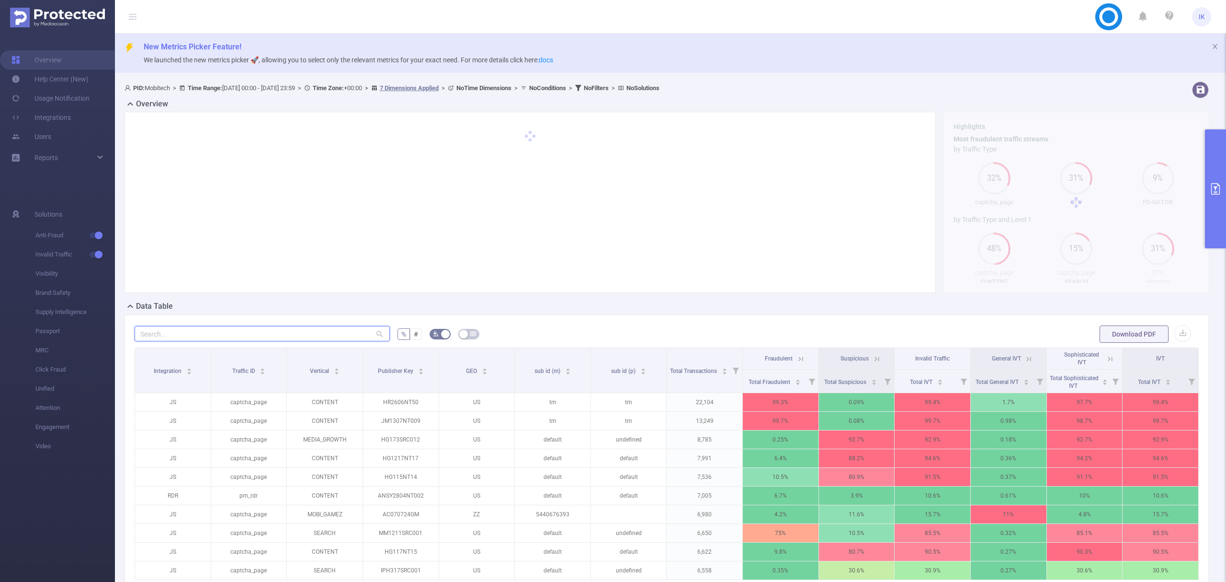
click at [255, 341] on input "text" at bounding box center [262, 333] width 255 height 15
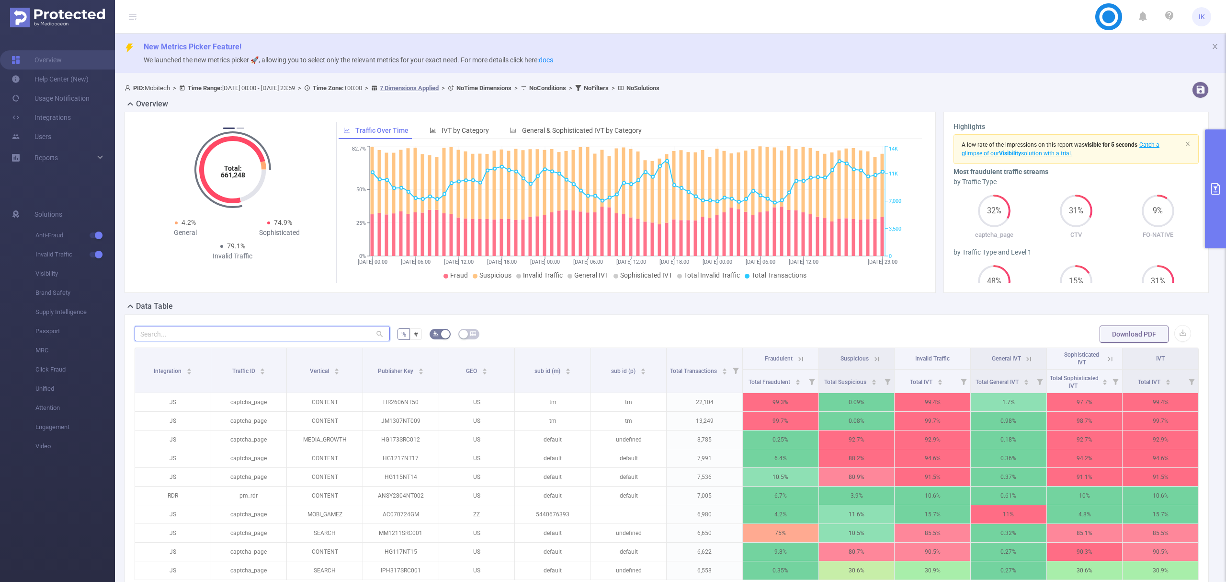
paste input "hr2606nt50"
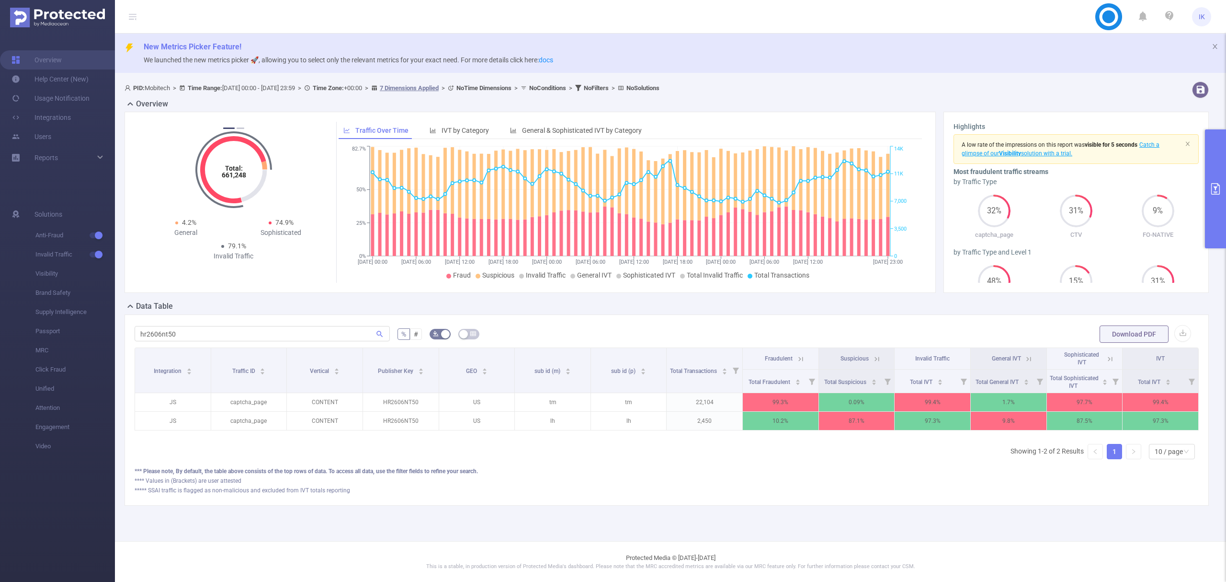
click at [802, 359] on icon at bounding box center [801, 358] width 4 height 4
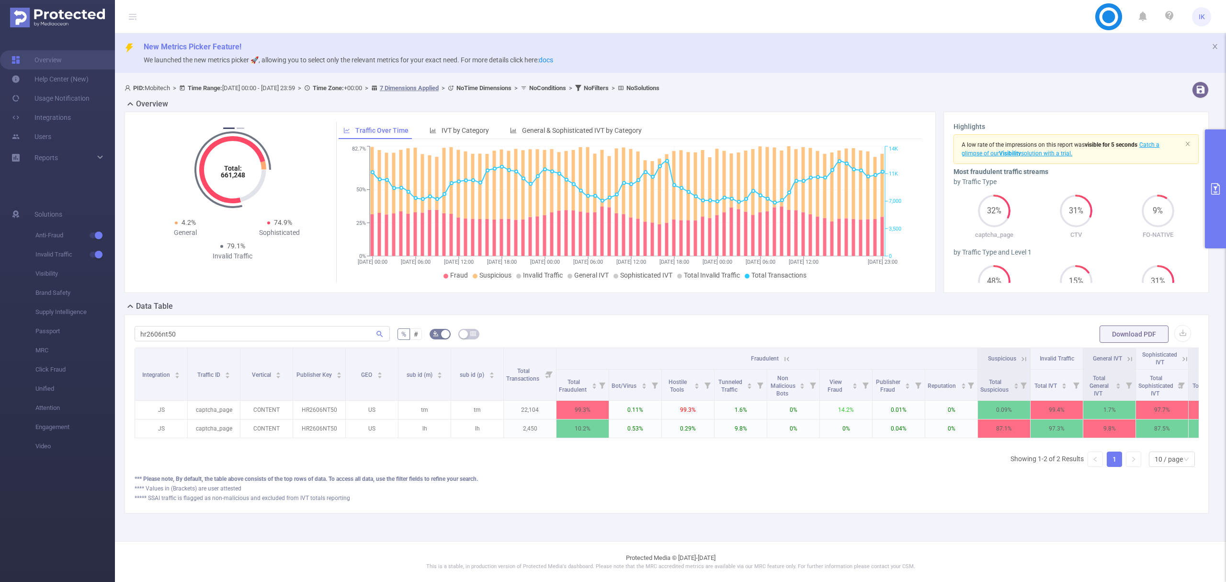
click at [789, 361] on icon at bounding box center [787, 358] width 4 height 4
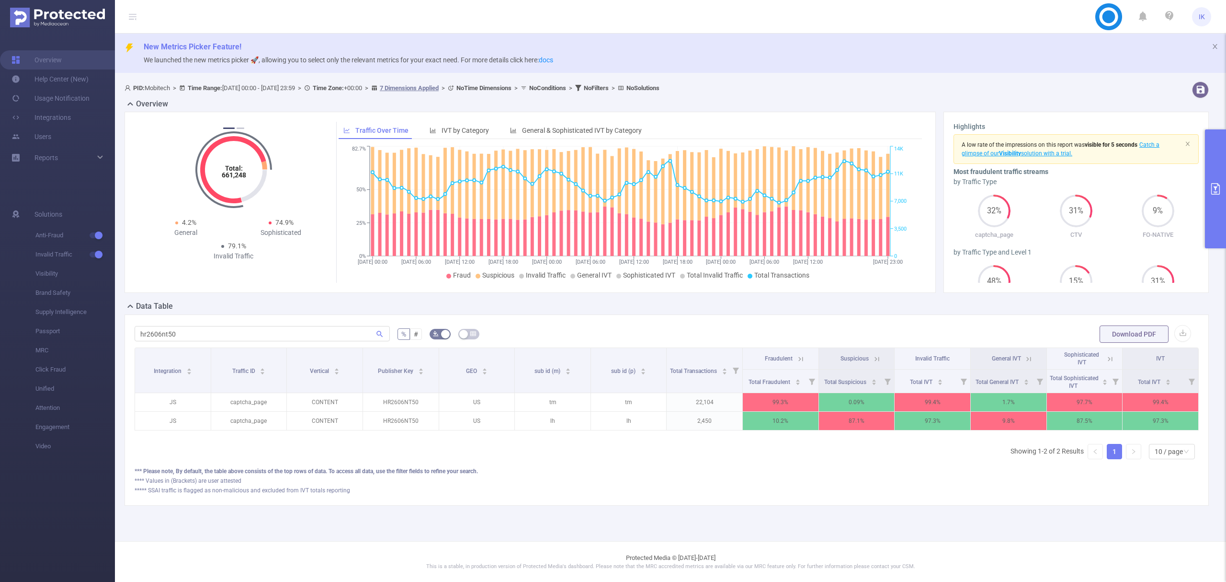
click at [803, 359] on icon at bounding box center [801, 359] width 9 height 9
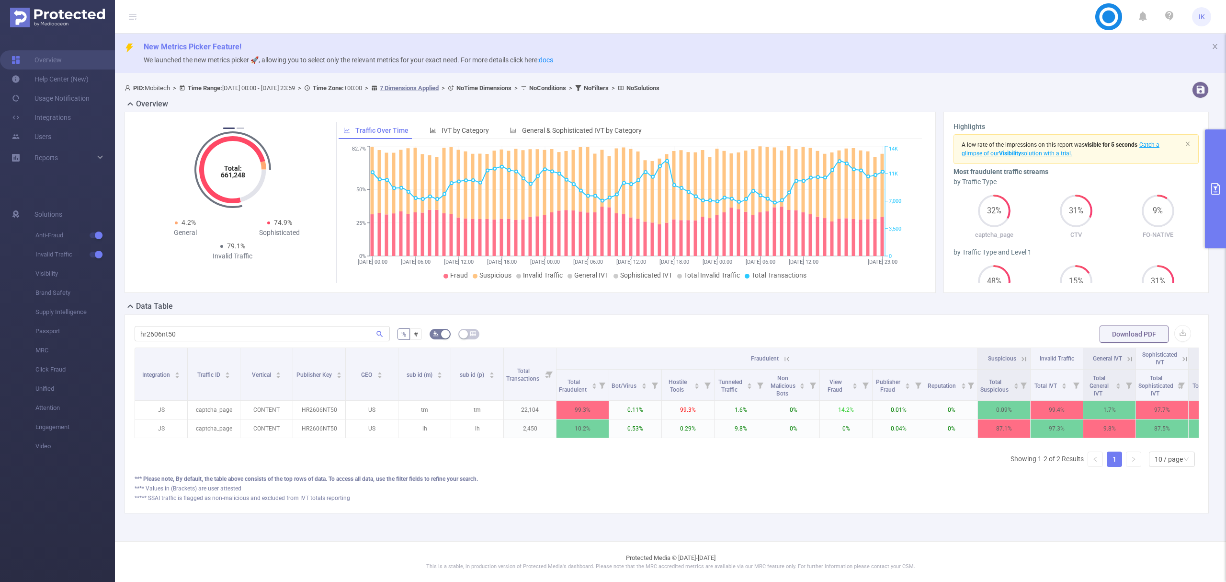
drag, startPoint x: 589, startPoint y: 389, endPoint x: 1682, endPoint y: 508, distance: 1098.7
click at [1226, 508] on html "IK Overview Help Center (New) Usage Notification Integrations Users Reports Sol…" at bounding box center [613, 291] width 1226 height 582
drag, startPoint x: 1015, startPoint y: 391, endPoint x: 986, endPoint y: 388, distance: 28.9
click at [983, 387] on div "Total Suspicious" at bounding box center [1000, 384] width 39 height 17
click at [999, 389] on span "Total Suspicious" at bounding box center [996, 385] width 30 height 14
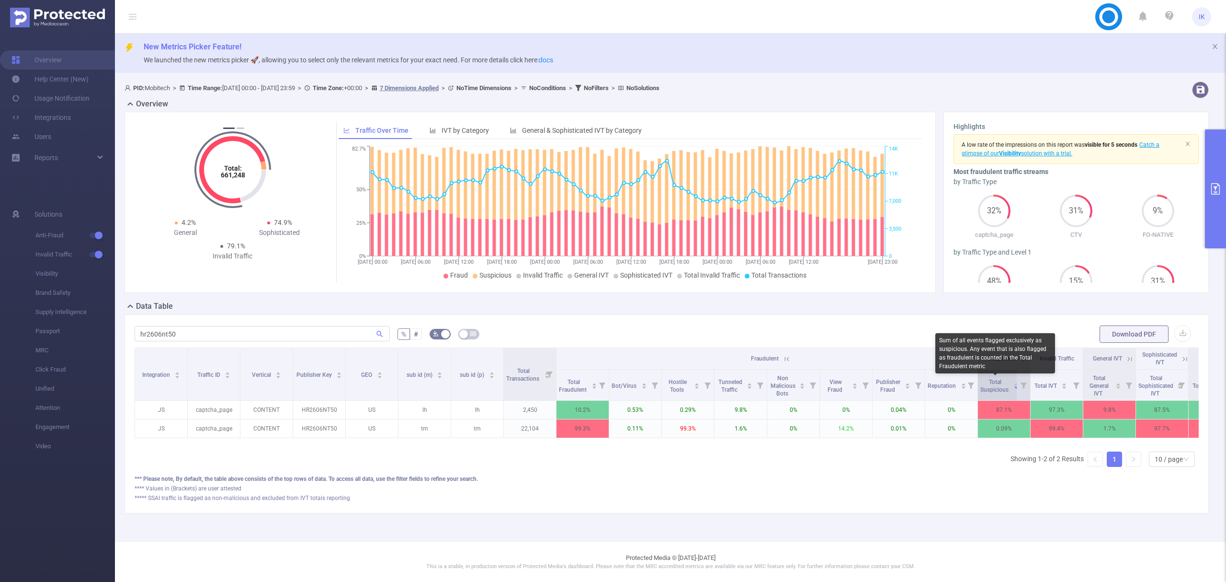
click at [1007, 389] on span "Total Suspicious" at bounding box center [996, 385] width 30 height 14
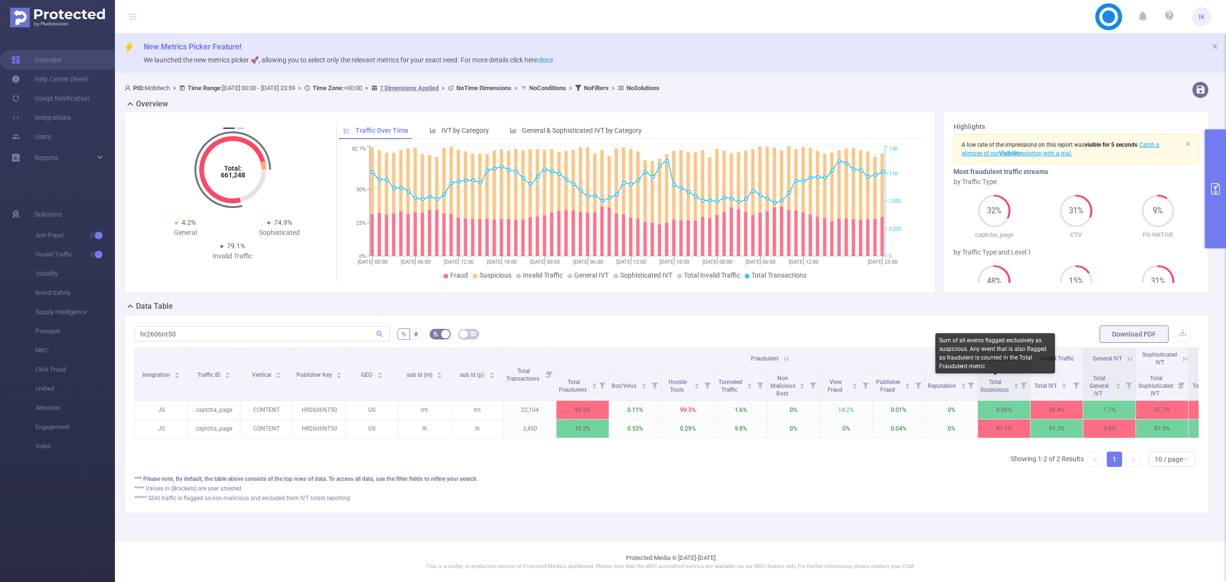
drag, startPoint x: 1014, startPoint y: 392, endPoint x: 989, endPoint y: 374, distance: 30.9
click at [989, 374] on body "IK Overview Help Center (New) Usage Notification Integrations Users Reports Sol…" at bounding box center [613, 291] width 1226 height 582
drag, startPoint x: 984, startPoint y: 354, endPoint x: 1017, endPoint y: 353, distance: 32.6
click at [1017, 354] on div "Suspicious" at bounding box center [1004, 359] width 40 height 10
drag, startPoint x: 1018, startPoint y: 357, endPoint x: 969, endPoint y: 359, distance: 48.9
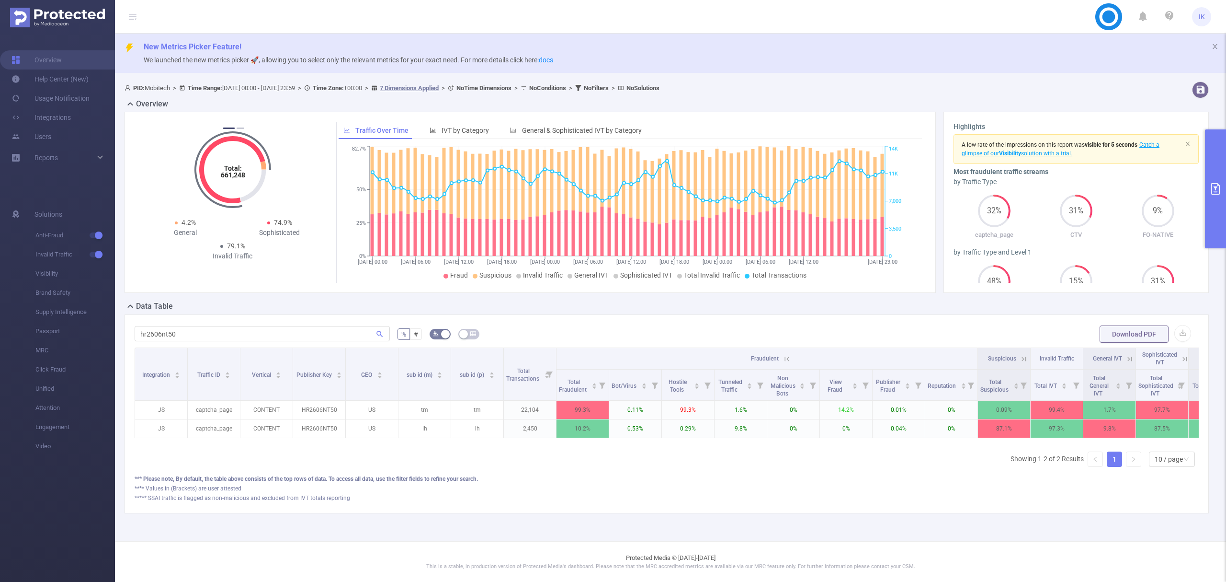
click at [969, 359] on tr "Integration Traffic ID Vertical Publisher Key GEO sub id (m) sub id (p) Total T…" at bounding box center [688, 359] width 1107 height 22
click at [997, 358] on span "Suspicious" at bounding box center [1002, 358] width 28 height 7
copy span "Suspicious"
click at [1021, 361] on icon at bounding box center [1024, 359] width 9 height 9
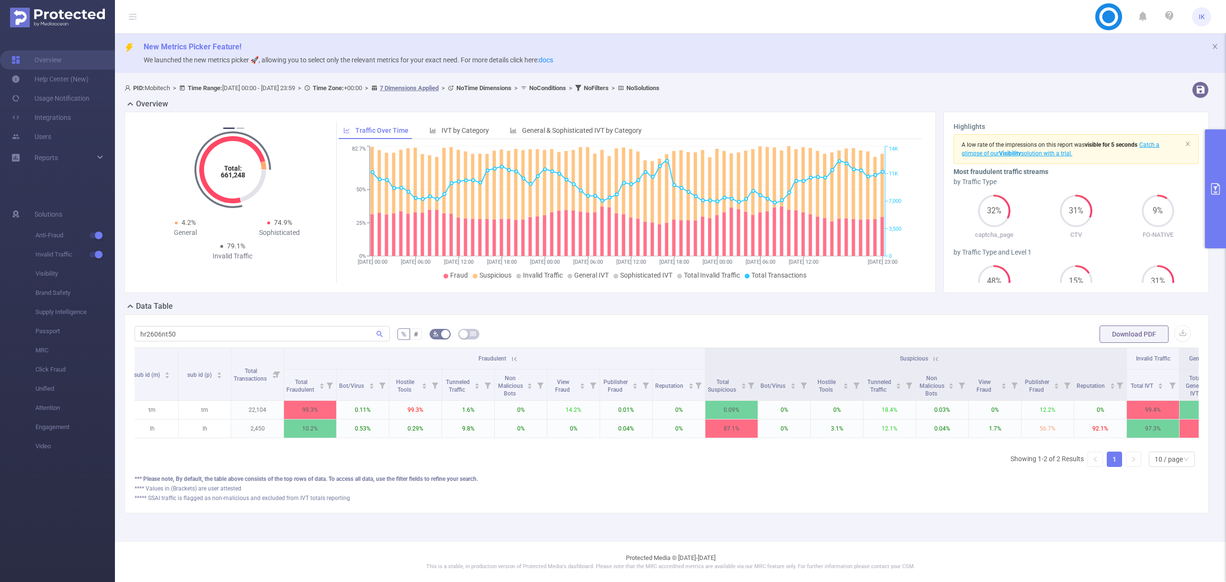
scroll to position [0, 400]
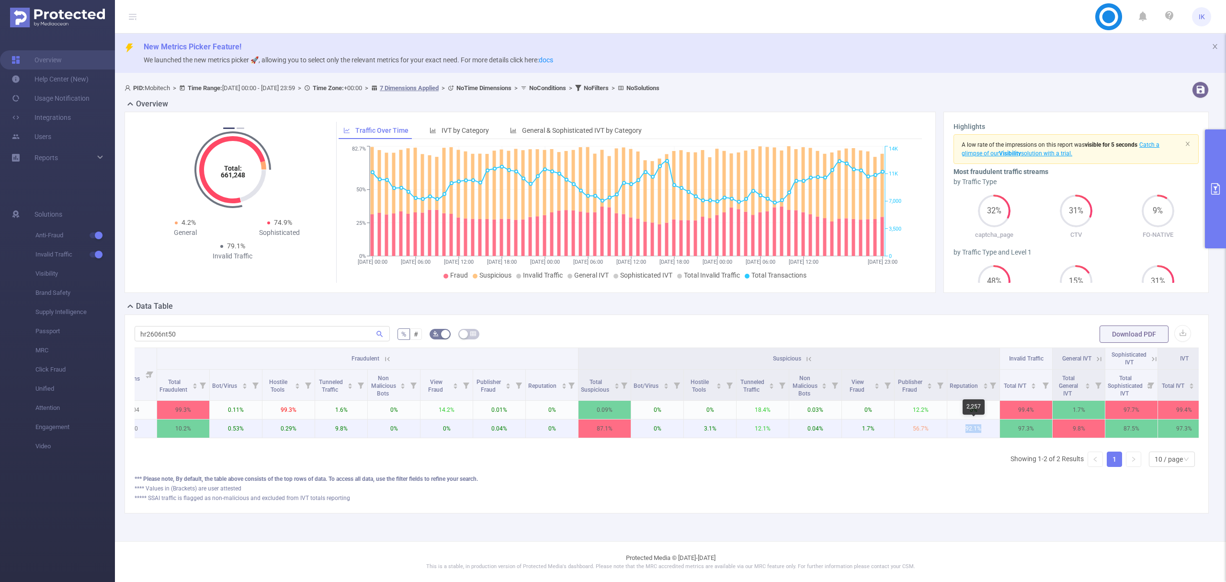
drag, startPoint x: 964, startPoint y: 430, endPoint x: 982, endPoint y: 428, distance: 18.3
click at [982, 428] on p "92.1%" at bounding box center [974, 428] width 52 height 18
copy p "92.1%"
click at [973, 389] on div "Reputation" at bounding box center [969, 385] width 39 height 10
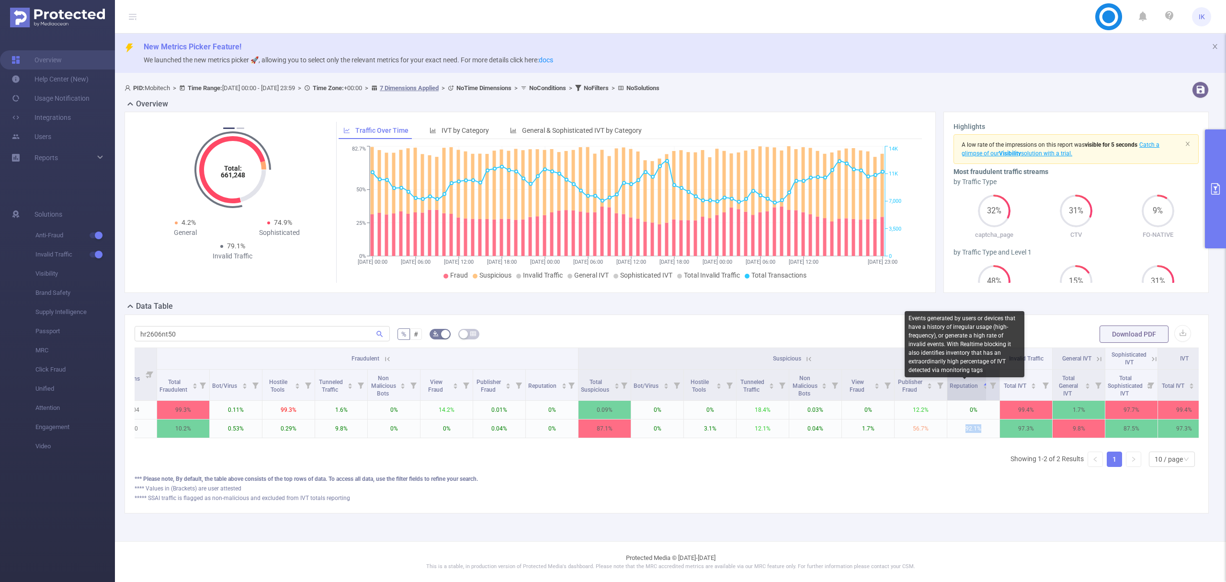
drag, startPoint x: 950, startPoint y: 386, endPoint x: 983, endPoint y: 386, distance: 32.6
click at [983, 386] on div "Reputation" at bounding box center [969, 385] width 39 height 10
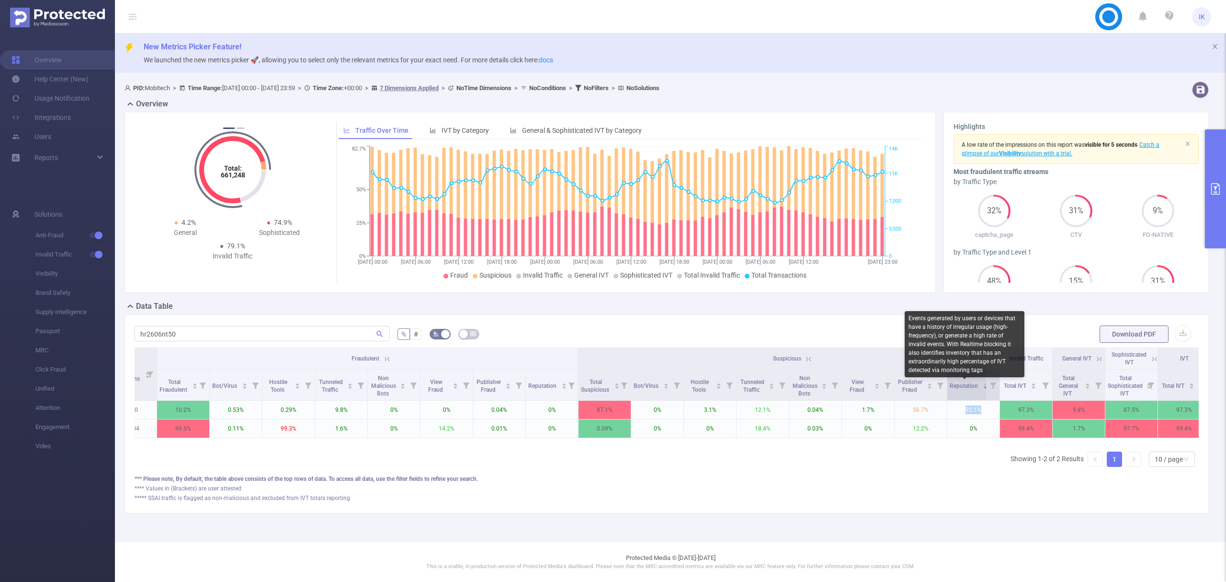
click at [958, 387] on span "Reputation" at bounding box center [965, 385] width 30 height 7
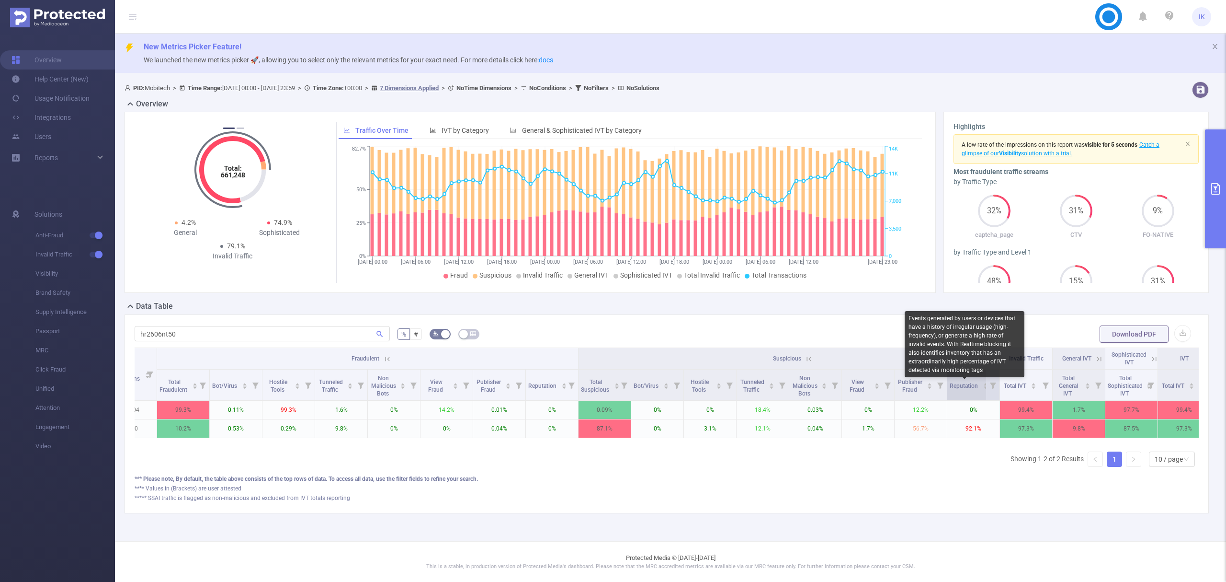
drag, startPoint x: 948, startPoint y: 388, endPoint x: 978, endPoint y: 386, distance: 30.7
click at [978, 386] on div "Reputation" at bounding box center [969, 385] width 39 height 10
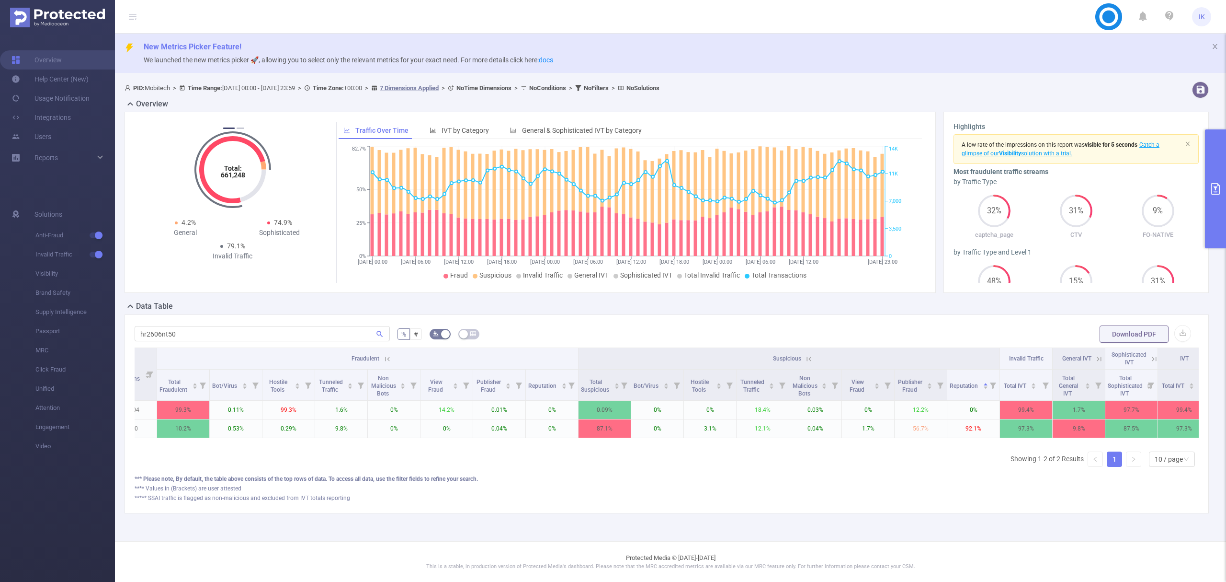
click at [962, 468] on div "Integration Traffic ID Vertical Publisher Key GEO sub id (m) sub id (p) Total T…" at bounding box center [667, 410] width 1064 height 127
drag, startPoint x: 958, startPoint y: 390, endPoint x: 950, endPoint y: 380, distance: 12.6
click at [951, 380] on div "Reputation" at bounding box center [969, 385] width 39 height 10
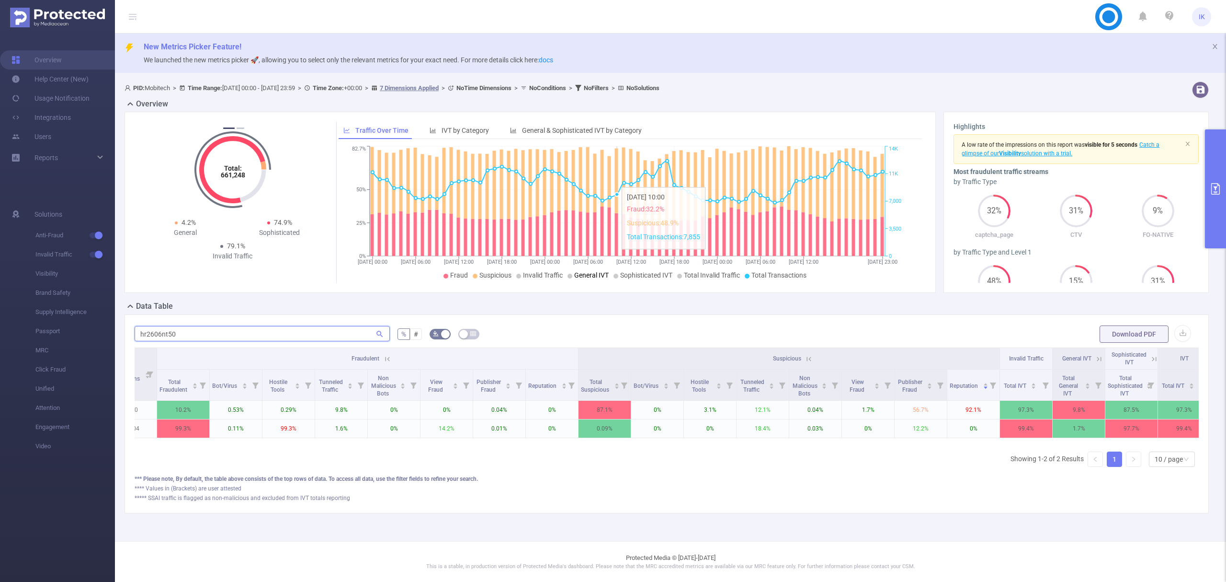
click at [163, 334] on input "hr2606nt50" at bounding box center [262, 333] width 255 height 15
click at [201, 335] on input "hr2606nt50" at bounding box center [262, 333] width 255 height 15
click at [173, 334] on input "hr2606nt50" at bounding box center [262, 333] width 255 height 15
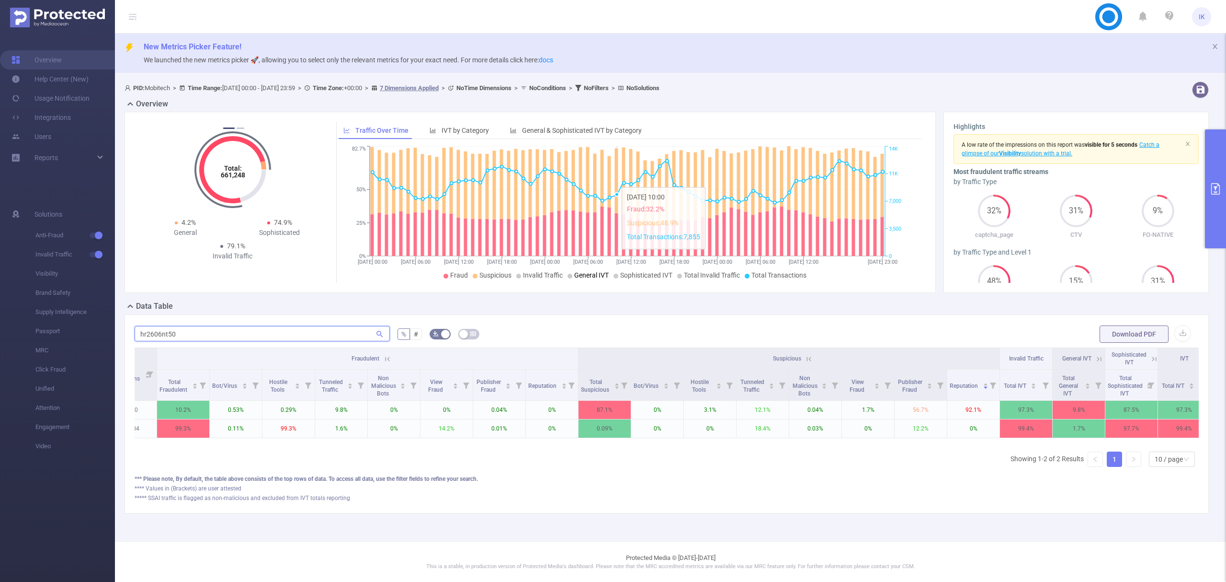
paste input "jm1307nt009"
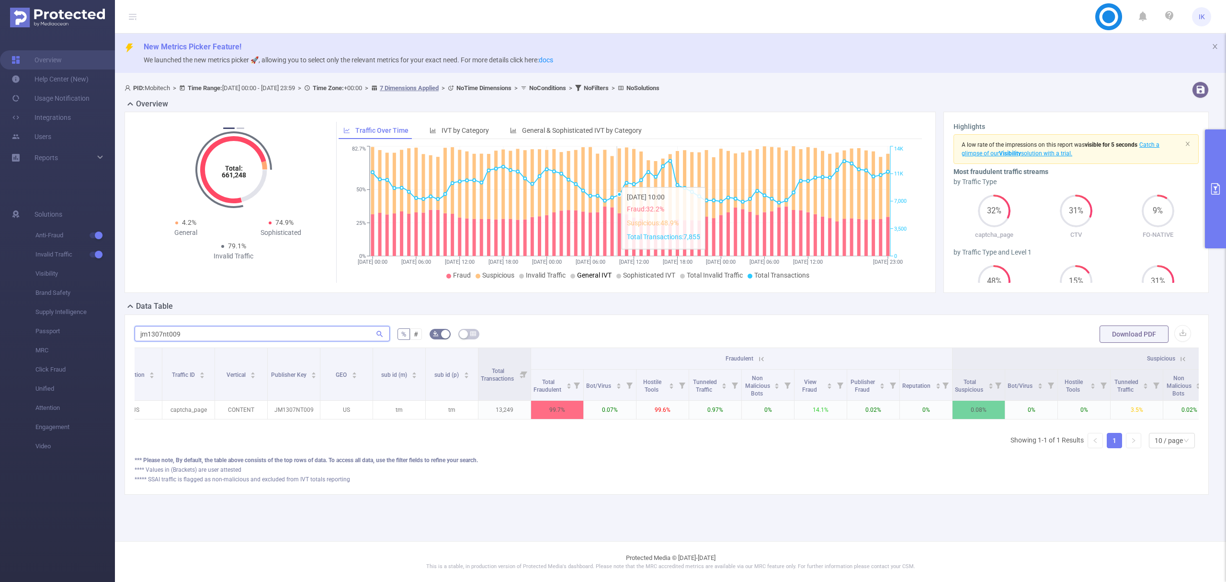
scroll to position [0, 0]
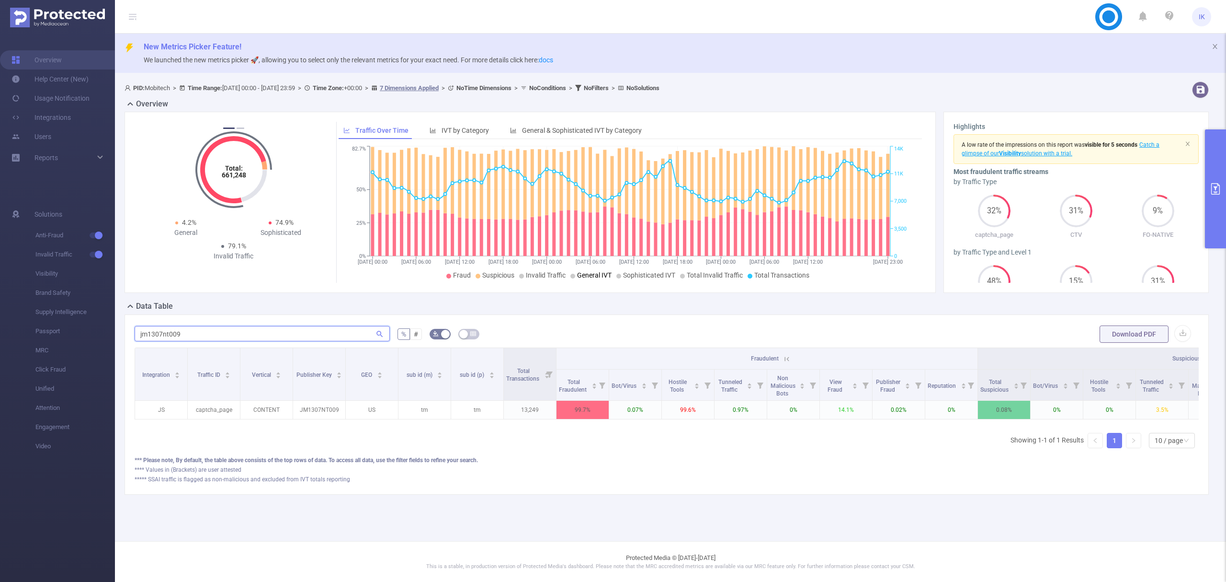
type input "jm1307nt009"
click at [166, 333] on input "jm1307nt009" at bounding box center [262, 333] width 255 height 15
click at [1216, 187] on icon "primary" at bounding box center [1216, 188] width 9 height 11
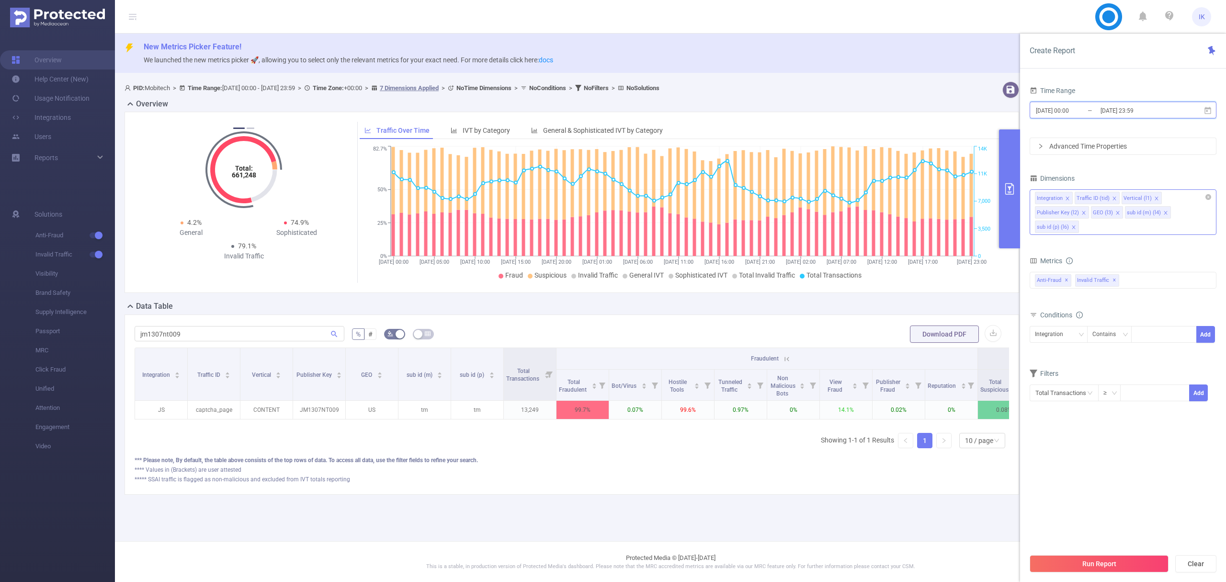
click at [1211, 108] on icon at bounding box center [1208, 109] width 7 height 7
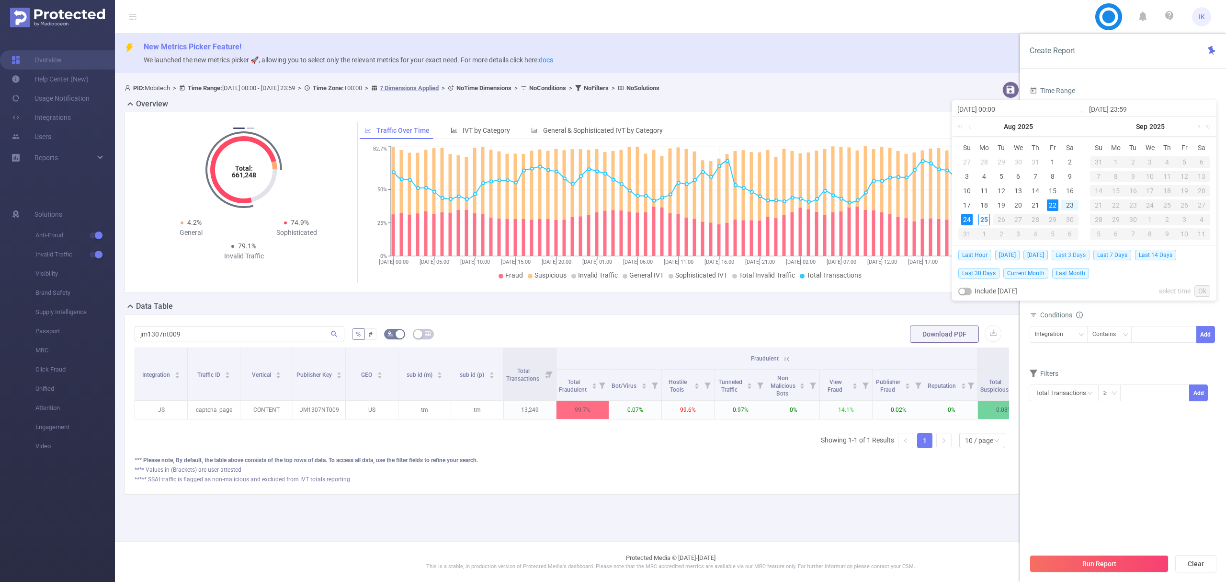
click at [1085, 254] on span "Last 3 Days" at bounding box center [1071, 255] width 38 height 11
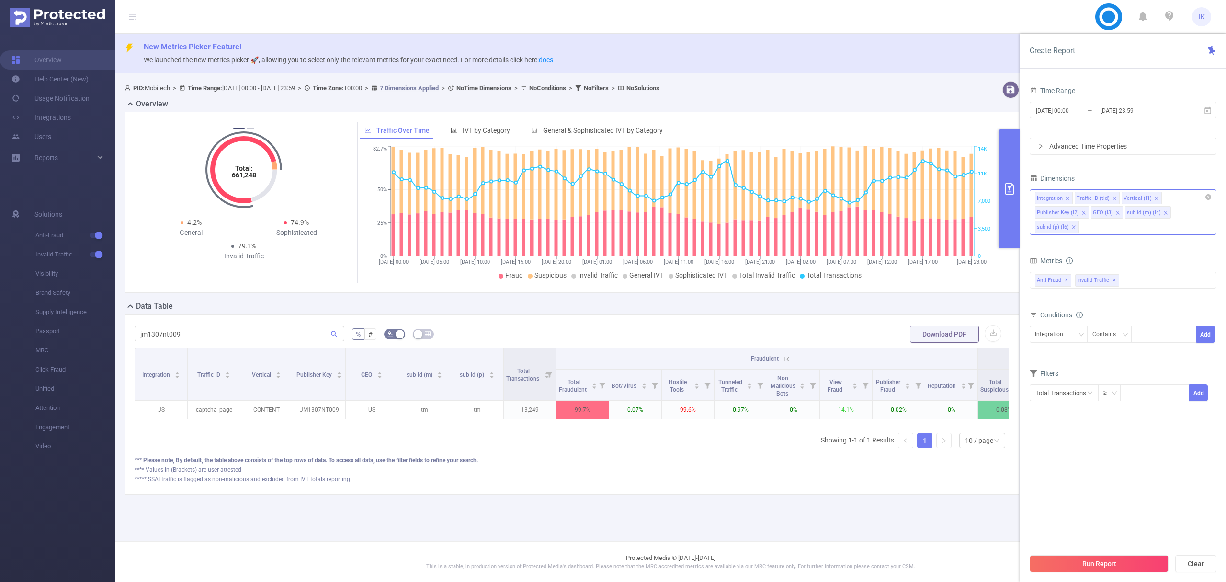
click at [1149, 229] on div "Integration Traffic ID (tid) Vertical (l1) Publisher Key (l2) GEO (l3) sub id (…" at bounding box center [1123, 212] width 187 height 46
click at [953, 494] on div "jm1307nt009 % # Download PDF Integration Traffic ID Vertical Publisher Key GEO …" at bounding box center [572, 404] width 895 height 180
drag, startPoint x: 1182, startPoint y: 103, endPoint x: 1100, endPoint y: 111, distance: 82.4
click at [1100, 111] on span "[DATE] 00:00 _ [DATE] 23:59" at bounding box center [1123, 110] width 187 height 17
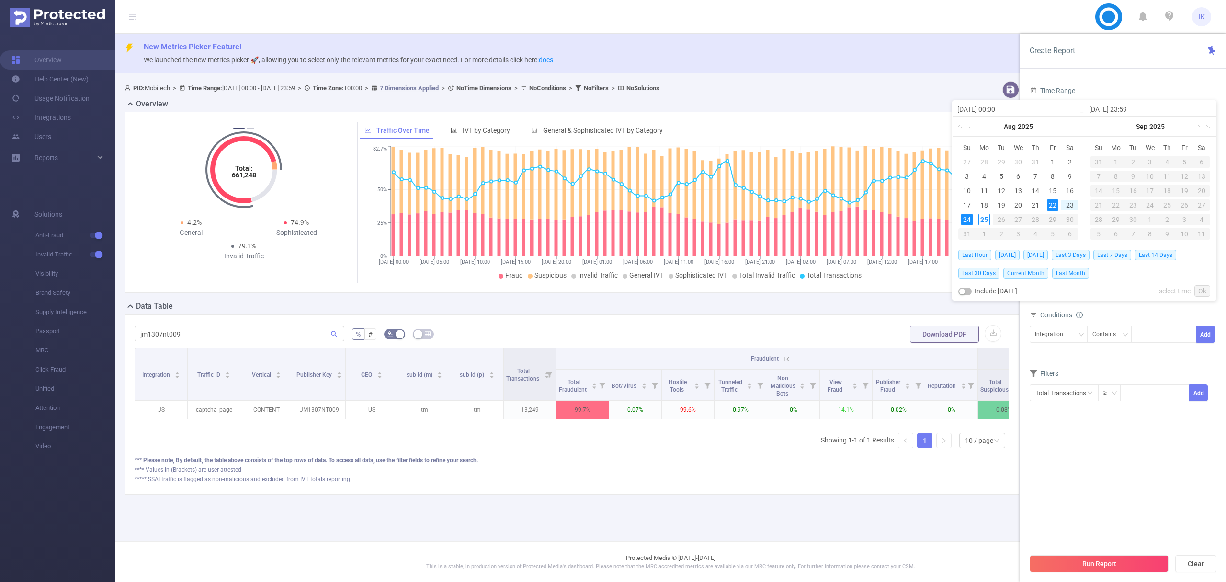
click at [1163, 81] on div "Time Range [DATE] 00:00 _ [DATE] 23:59 Advanced Time Properties Dimensions Inte…" at bounding box center [1123, 336] width 206 height 524
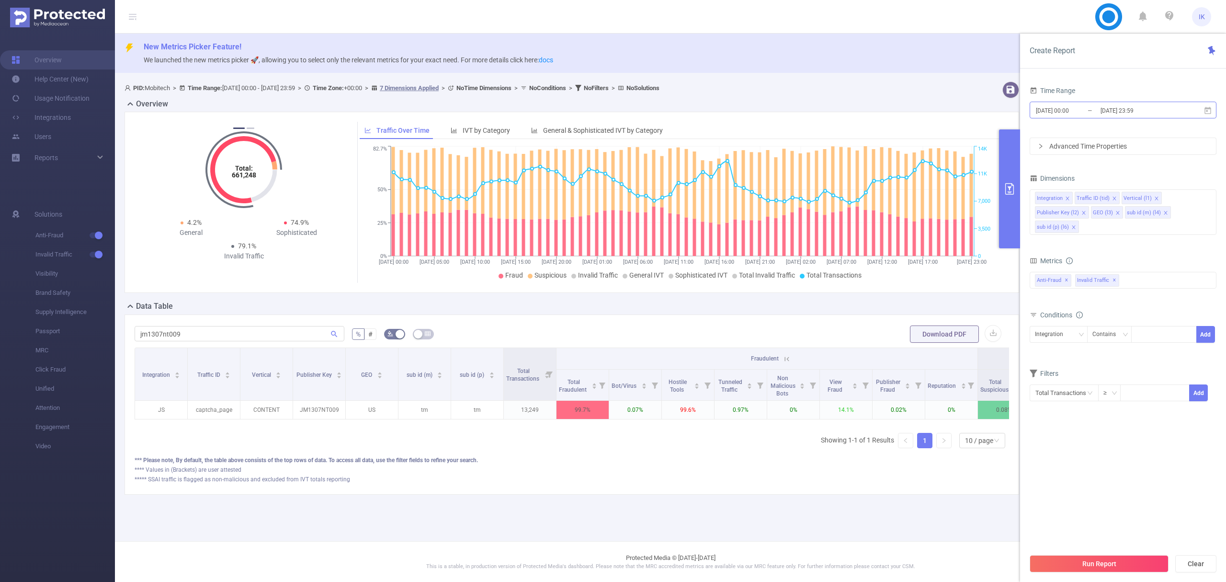
drag, startPoint x: 1157, startPoint y: 107, endPoint x: 1075, endPoint y: 106, distance: 82.4
click at [1075, 106] on span "[DATE] 00:00 _ [DATE] 23:59" at bounding box center [1123, 110] width 187 height 17
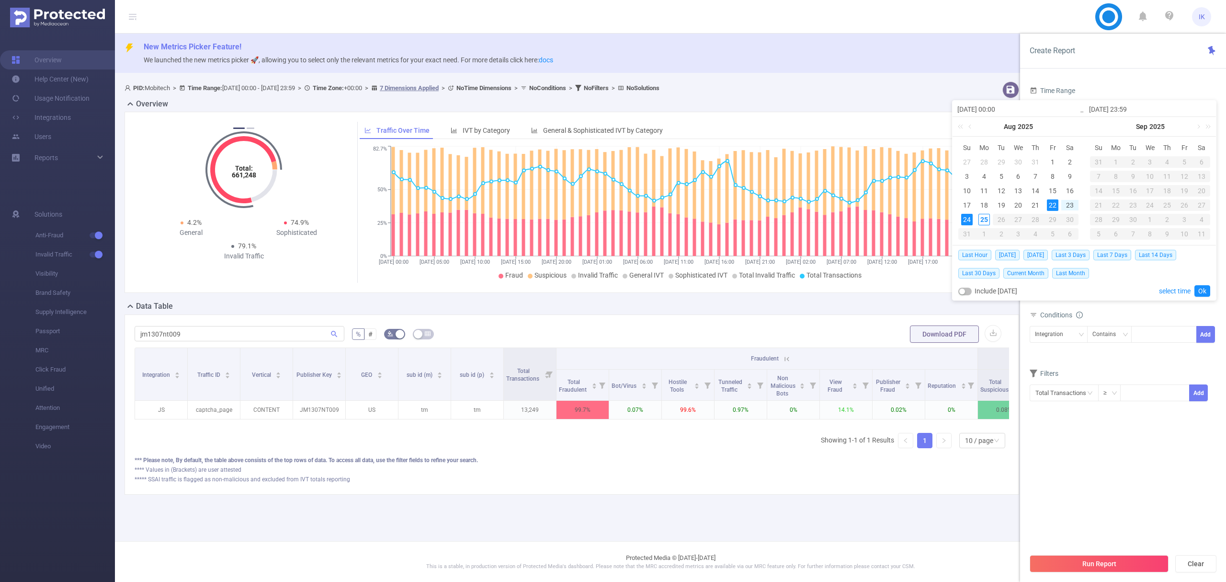
click at [1183, 72] on div "Create Report Time Range [DATE] 00:00 _ [DATE] 23:59 Advanced Time Properties D…" at bounding box center [1123, 308] width 206 height 548
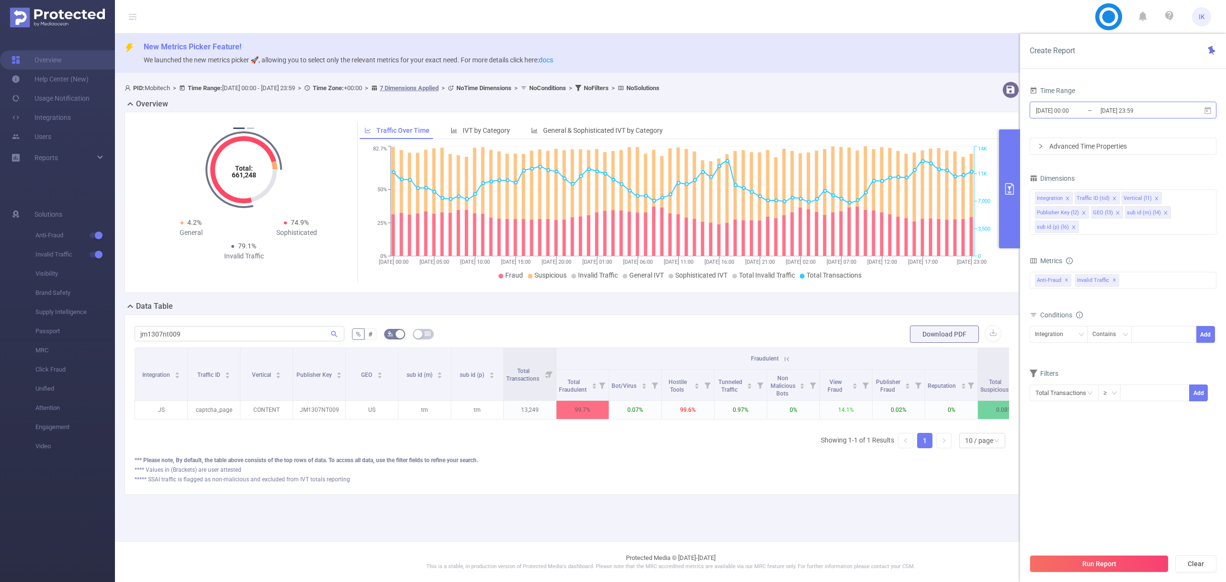
click at [1152, 112] on input "[DATE] 23:59" at bounding box center [1139, 110] width 78 height 13
